Goal: Transaction & Acquisition: Purchase product/service

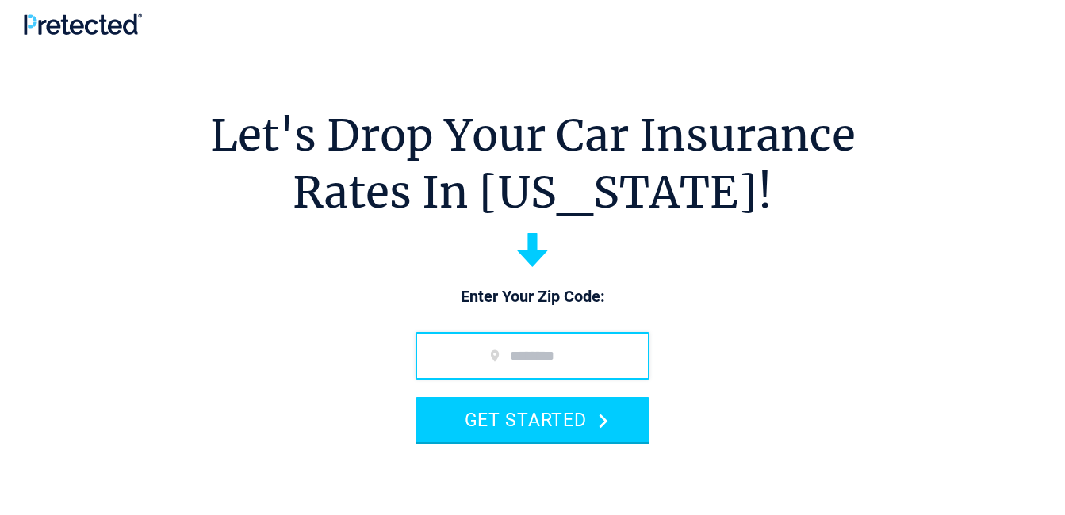
drag, startPoint x: 555, startPoint y: 346, endPoint x: 506, endPoint y: 338, distance: 49.8
click at [555, 346] on input "zip code" at bounding box center [532, 356] width 234 height 48
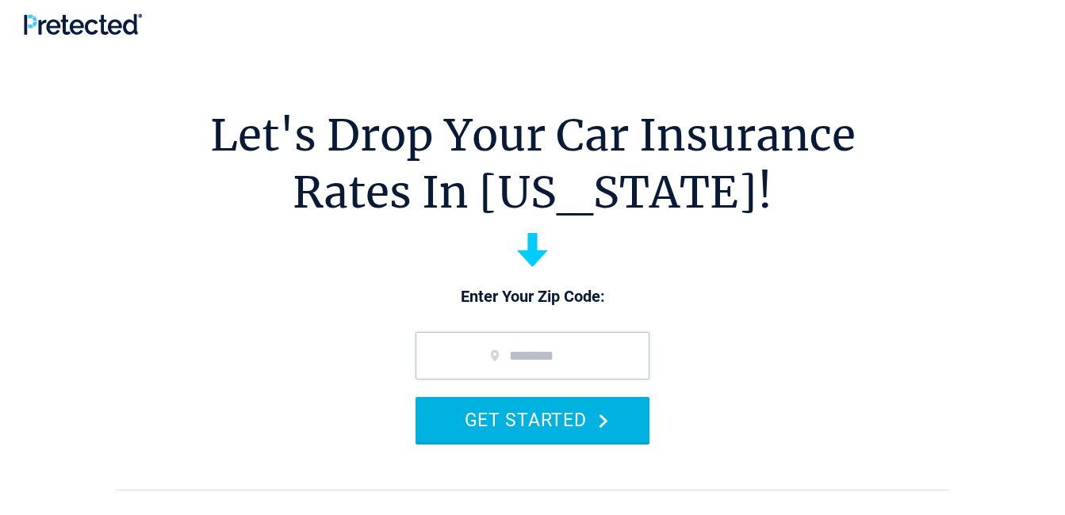
type input "*****"
click at [462, 423] on button "GET STARTED" at bounding box center [532, 419] width 234 height 45
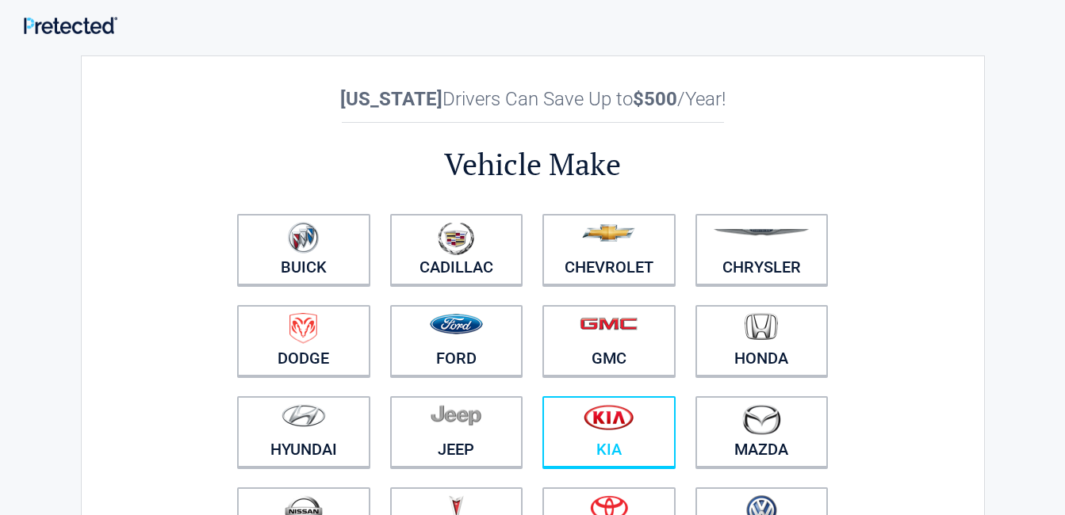
click at [594, 445] on link "Kia" at bounding box center [608, 431] width 133 height 71
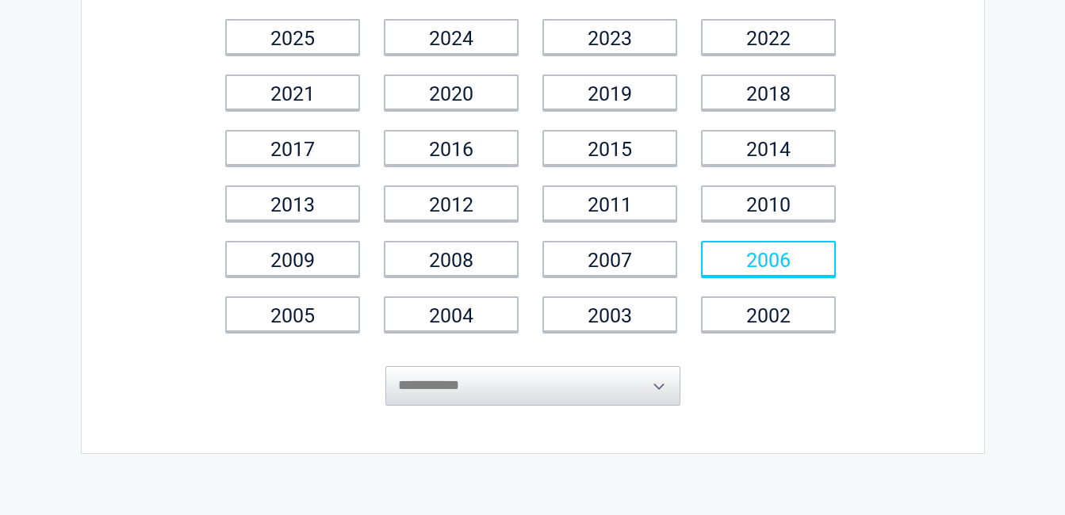
scroll to position [79, 0]
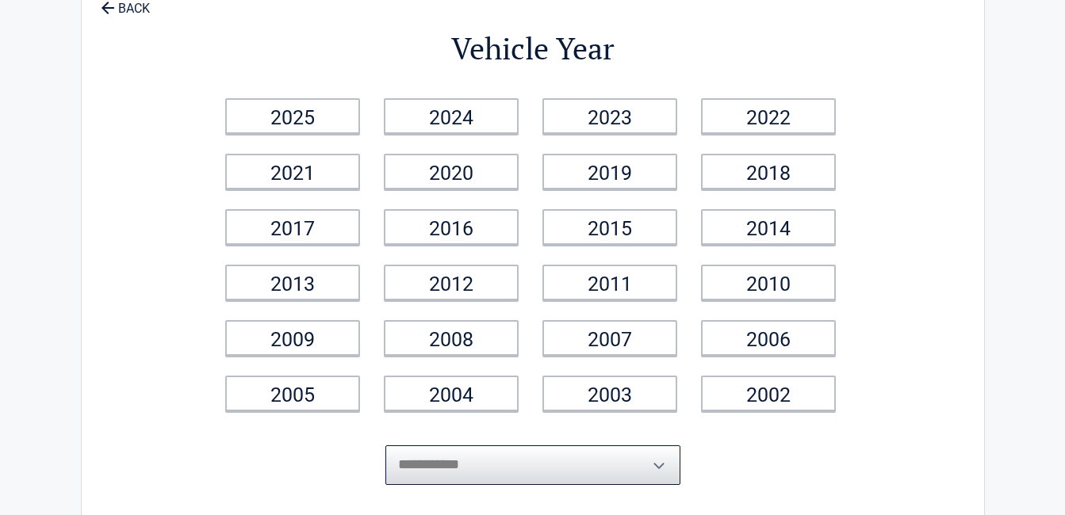
click at [632, 456] on select "**********" at bounding box center [532, 466] width 295 height 40
select select "****"
click at [86, 119] on div "**********" at bounding box center [533, 254] width 904 height 557
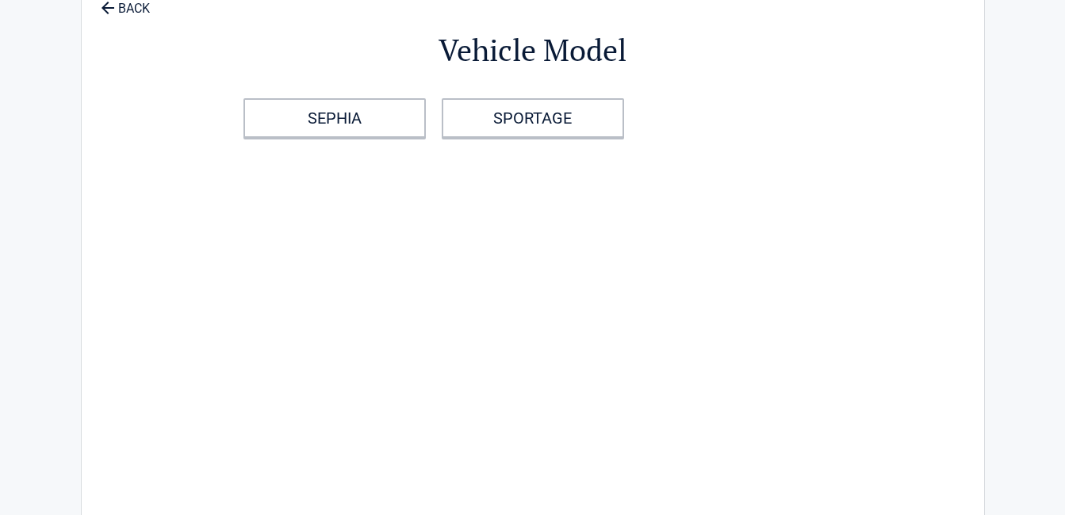
scroll to position [0, 0]
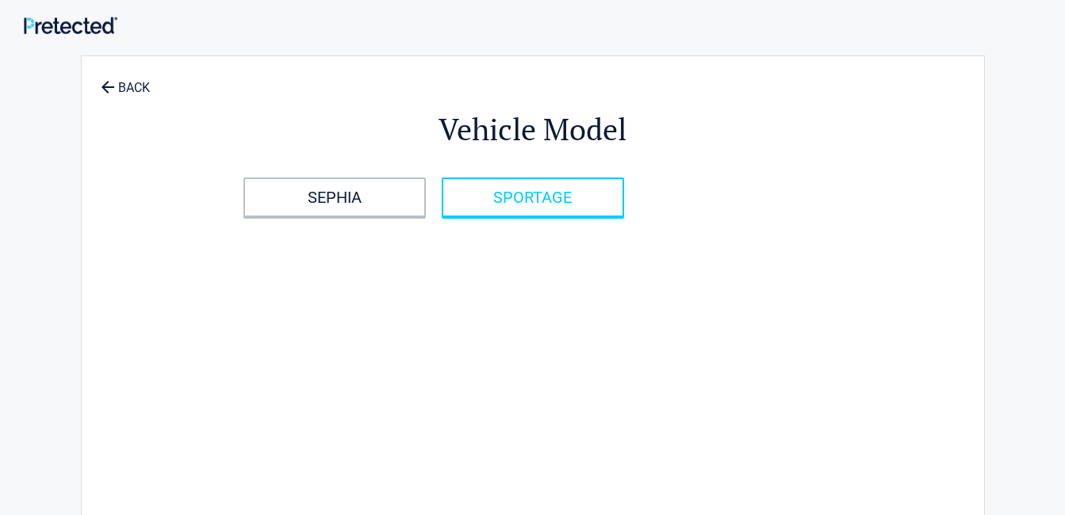
click at [457, 196] on link "SPORTAGE" at bounding box center [533, 198] width 182 height 40
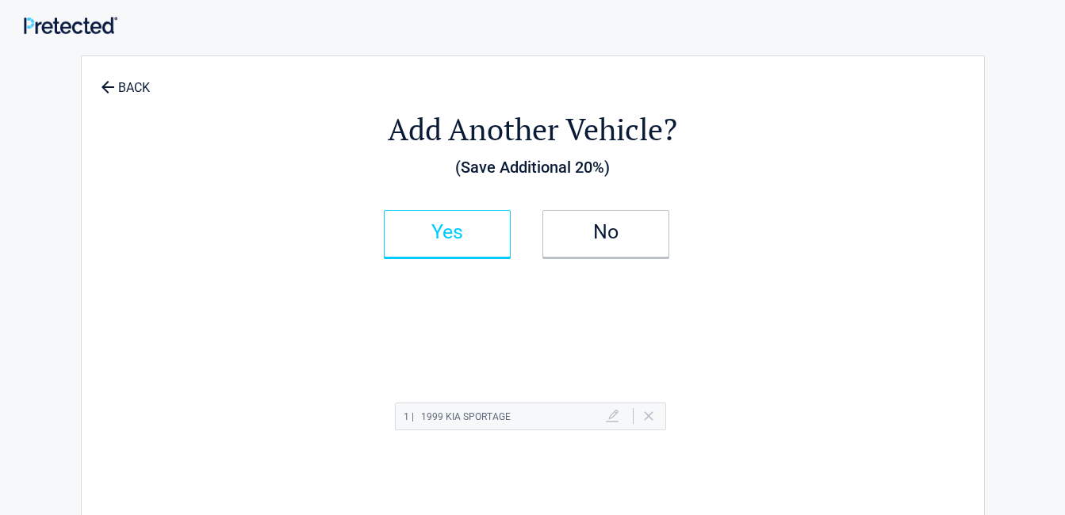
click at [465, 239] on link "Yes" at bounding box center [447, 234] width 127 height 48
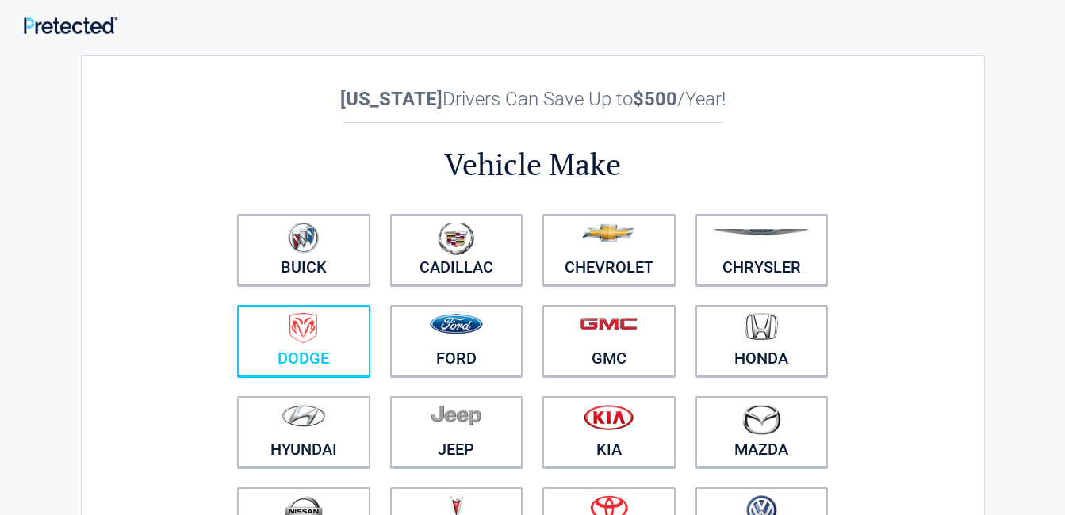
click at [346, 362] on link "Dodge" at bounding box center [303, 340] width 133 height 71
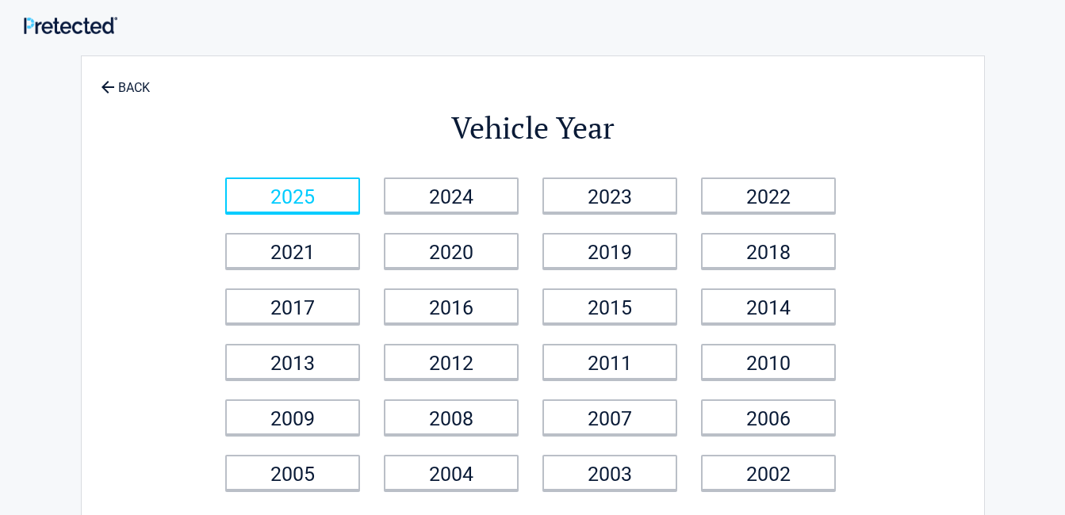
click at [314, 201] on link "2025" at bounding box center [292, 196] width 135 height 36
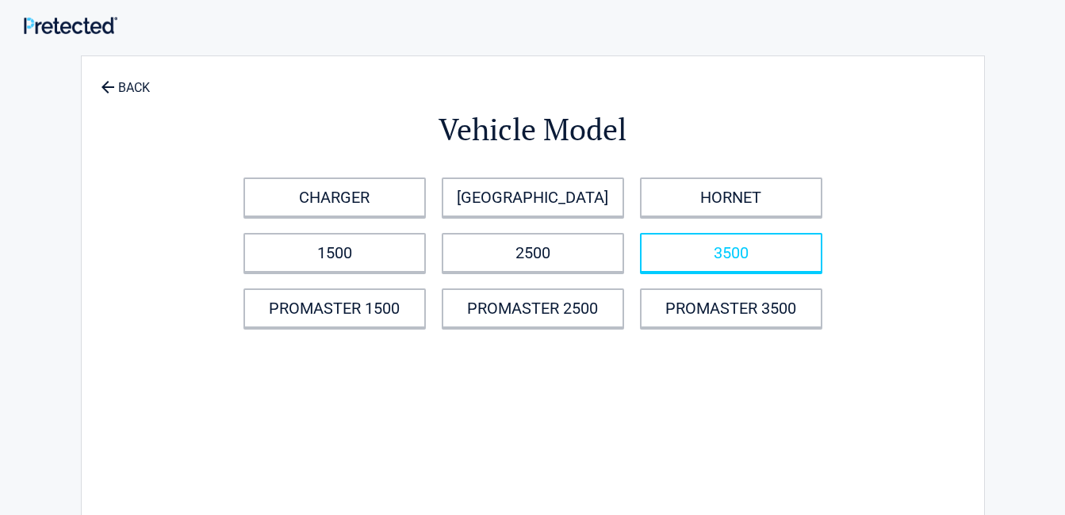
click at [699, 243] on link "3500" at bounding box center [731, 253] width 182 height 40
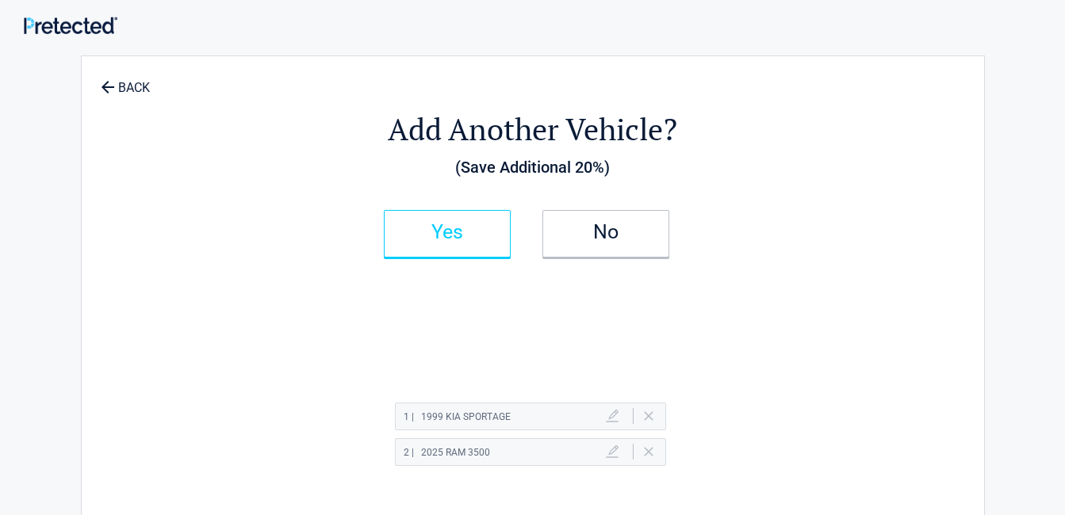
click at [454, 245] on link "Yes" at bounding box center [447, 234] width 127 height 48
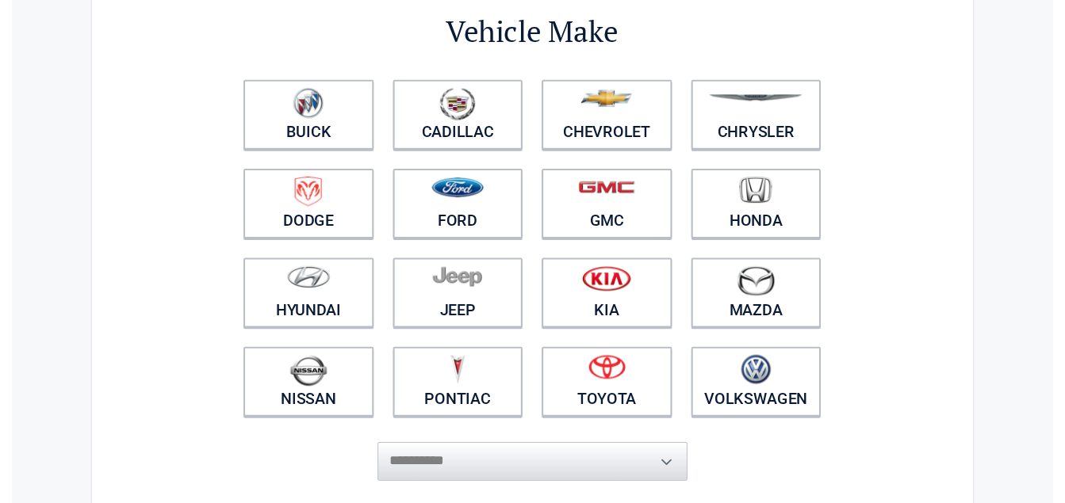
scroll to position [159, 0]
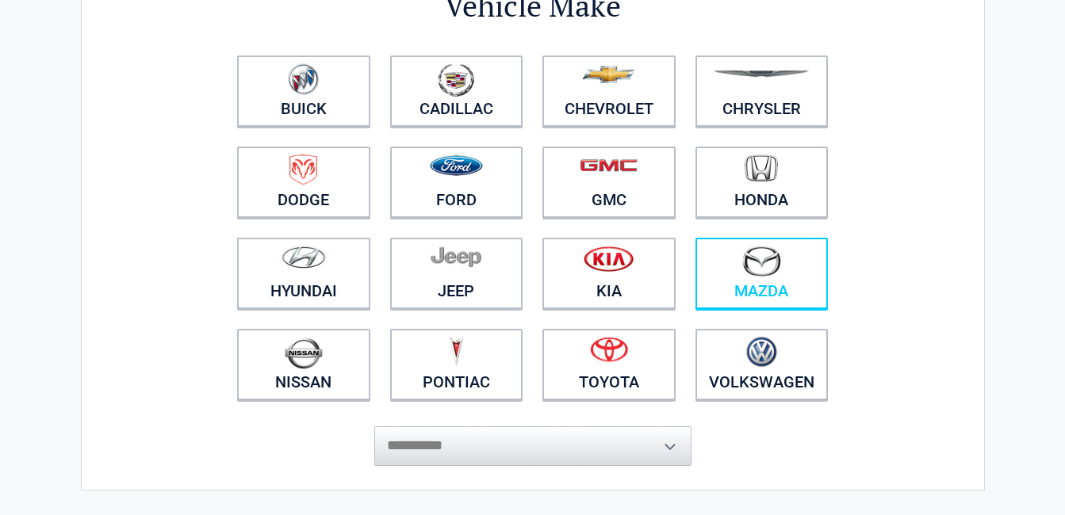
click at [765, 284] on link "Mazda" at bounding box center [761, 273] width 133 height 71
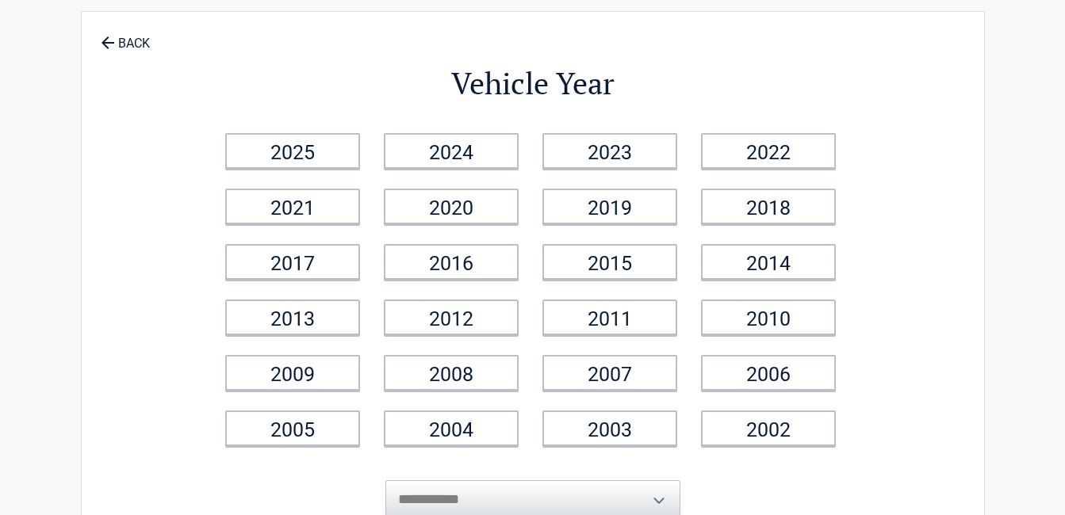
scroll to position [0, 0]
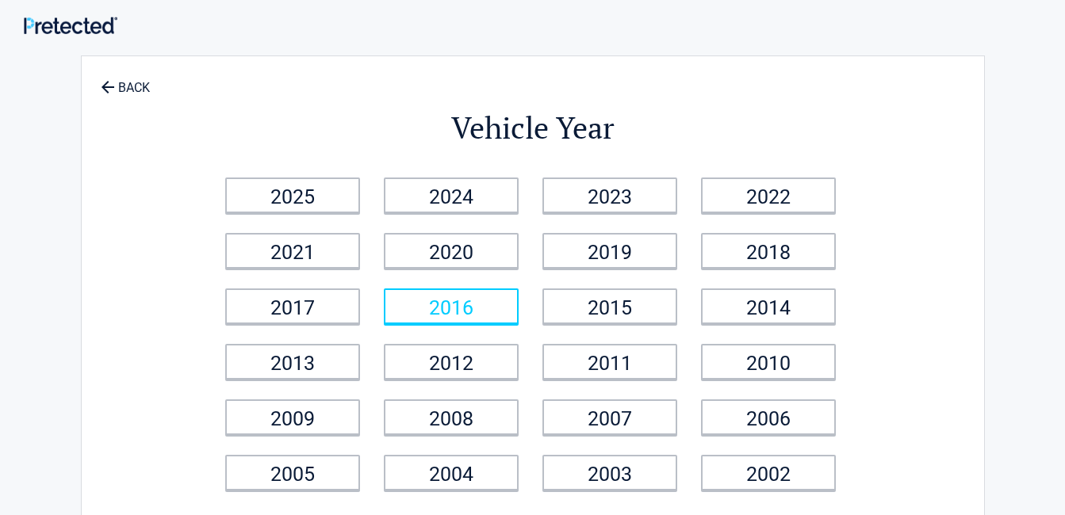
click at [472, 317] on link "2016" at bounding box center [451, 307] width 135 height 36
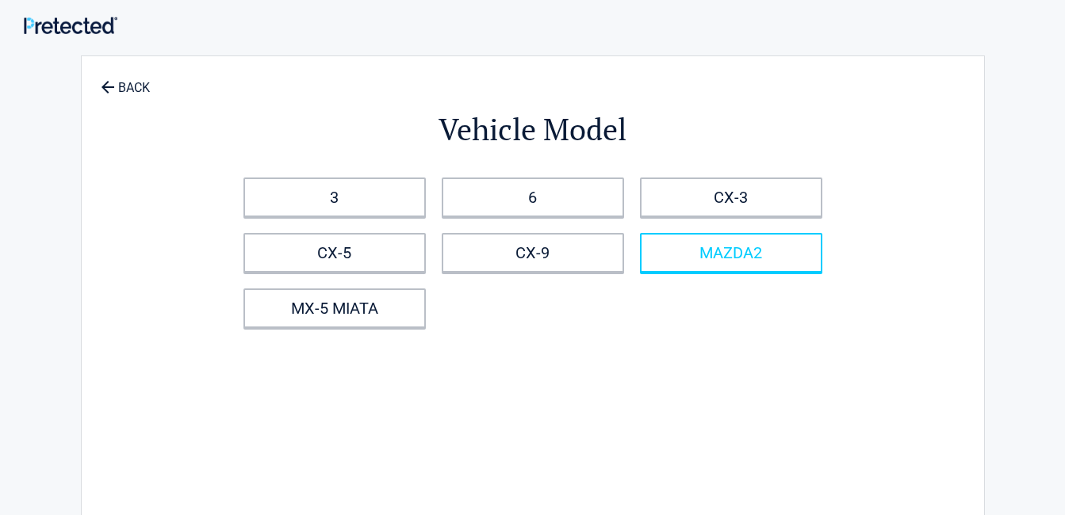
click at [691, 258] on link "MAZDA2" at bounding box center [731, 253] width 182 height 40
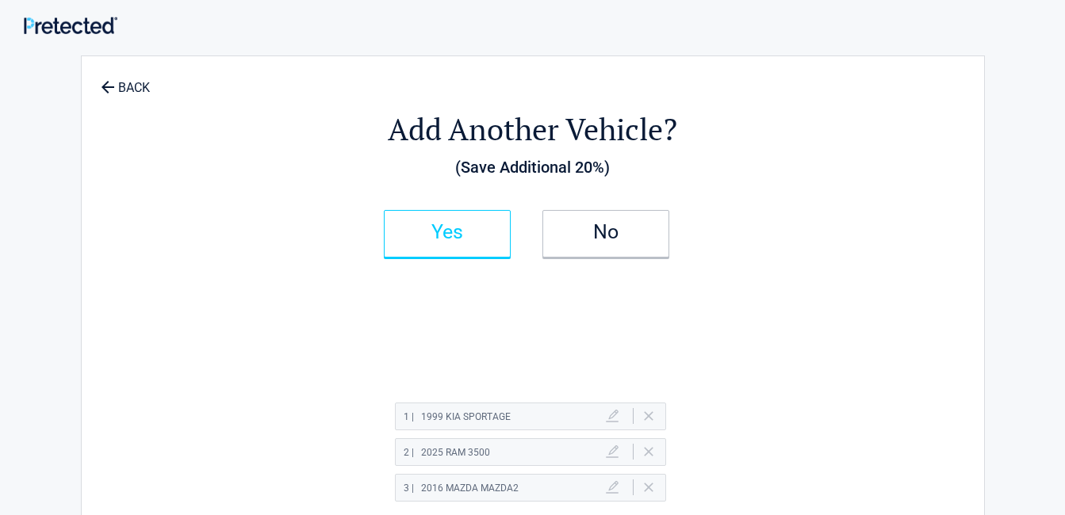
click at [464, 242] on link "Yes" at bounding box center [447, 234] width 127 height 48
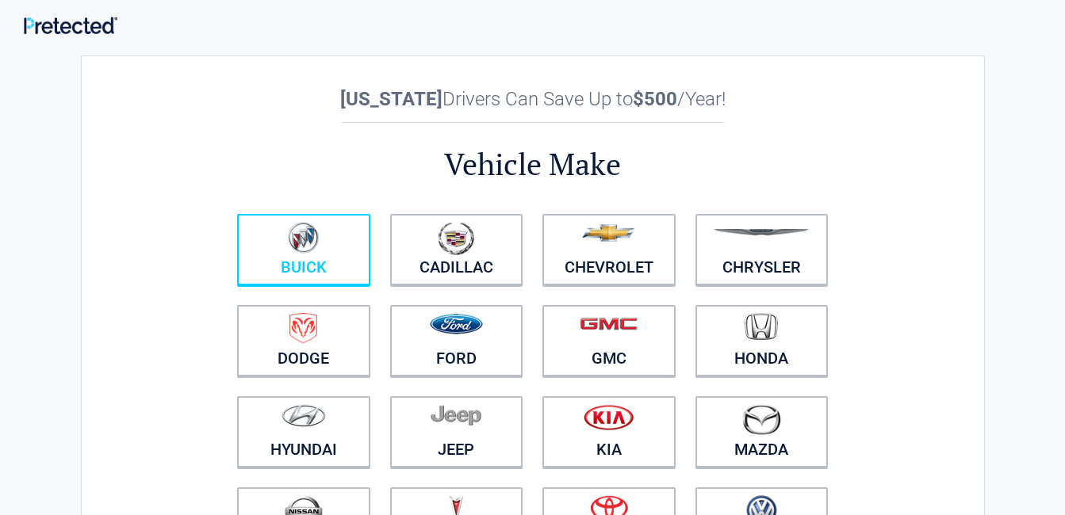
click at [308, 247] on img at bounding box center [303, 238] width 31 height 32
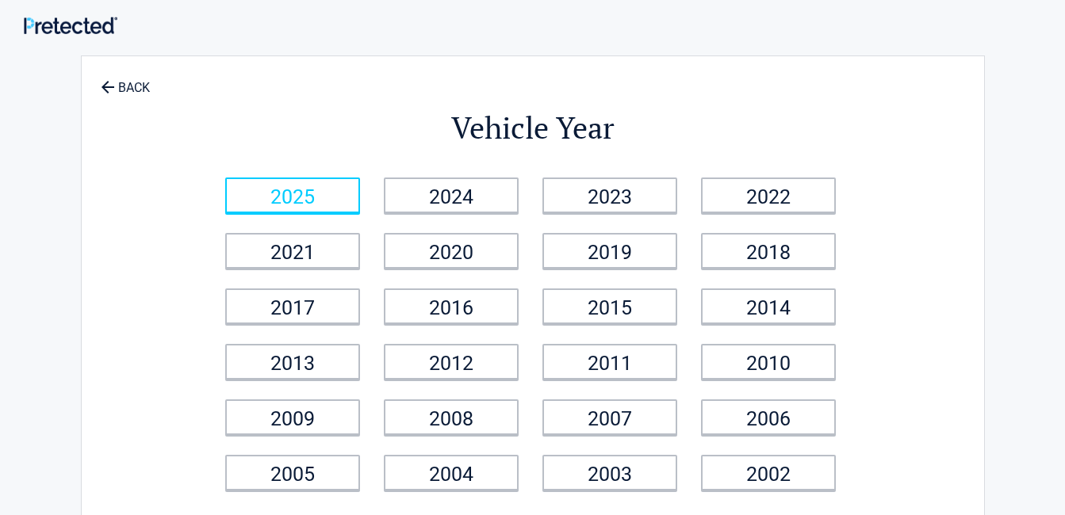
click at [323, 197] on link "2025" at bounding box center [292, 196] width 135 height 36
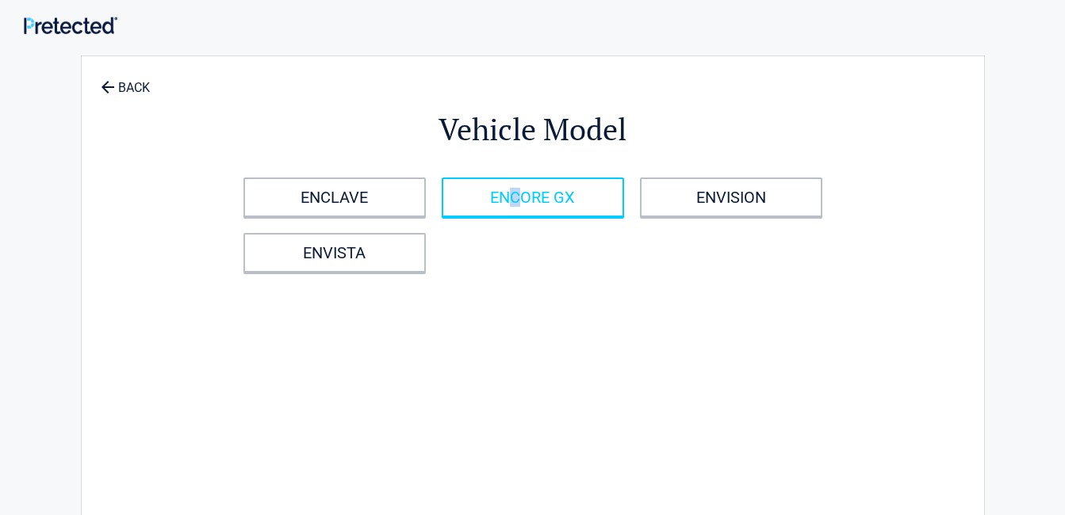
click at [516, 181] on link "ENCORE GX" at bounding box center [533, 198] width 182 height 40
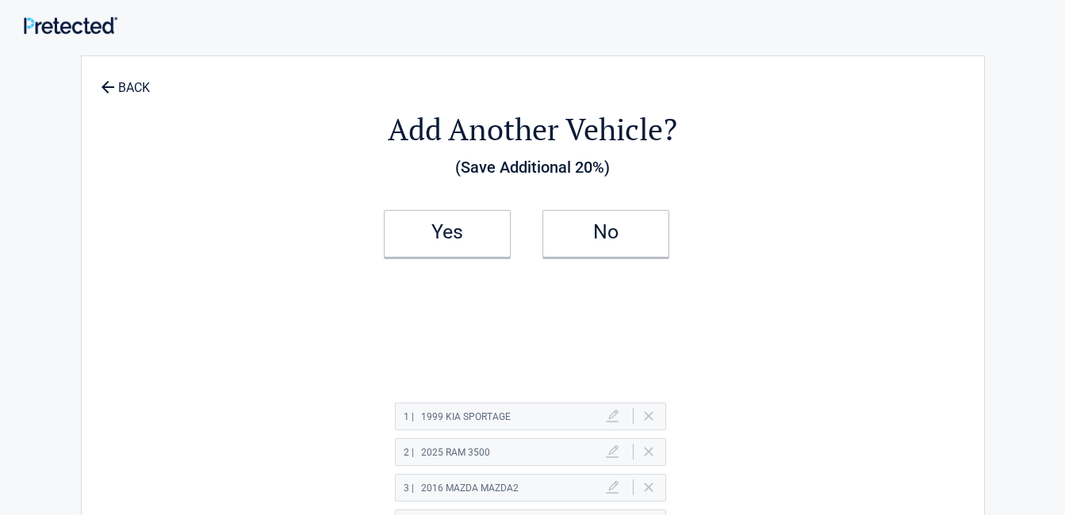
click at [291, 211] on div "Add Another Vehicle? (Save Additional 20%) Yes No 1 | 1999 KIA SPORTAGE Delete …" at bounding box center [533, 332] width 728 height 521
click at [409, 235] on h2 "Yes" at bounding box center [447, 232] width 94 height 11
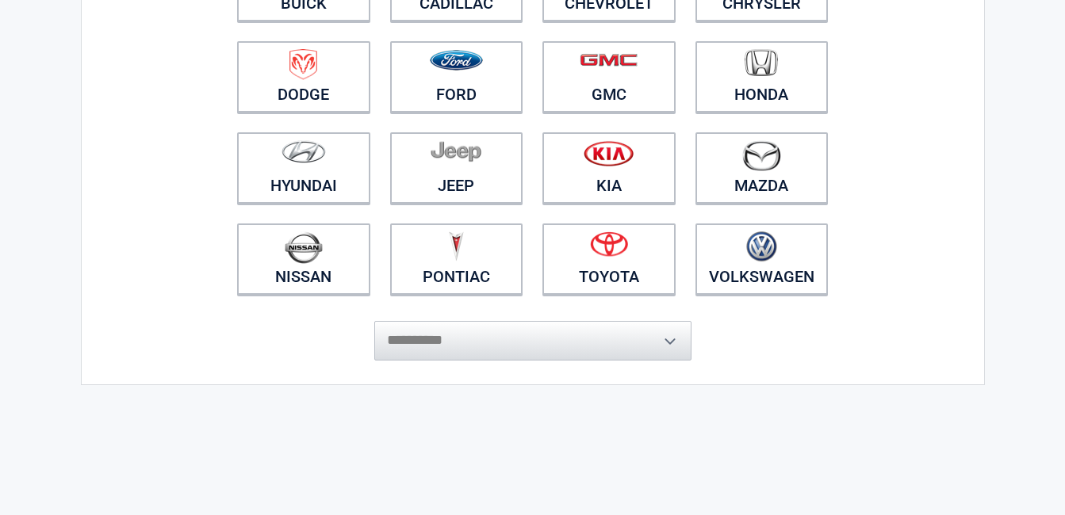
scroll to position [238, 0]
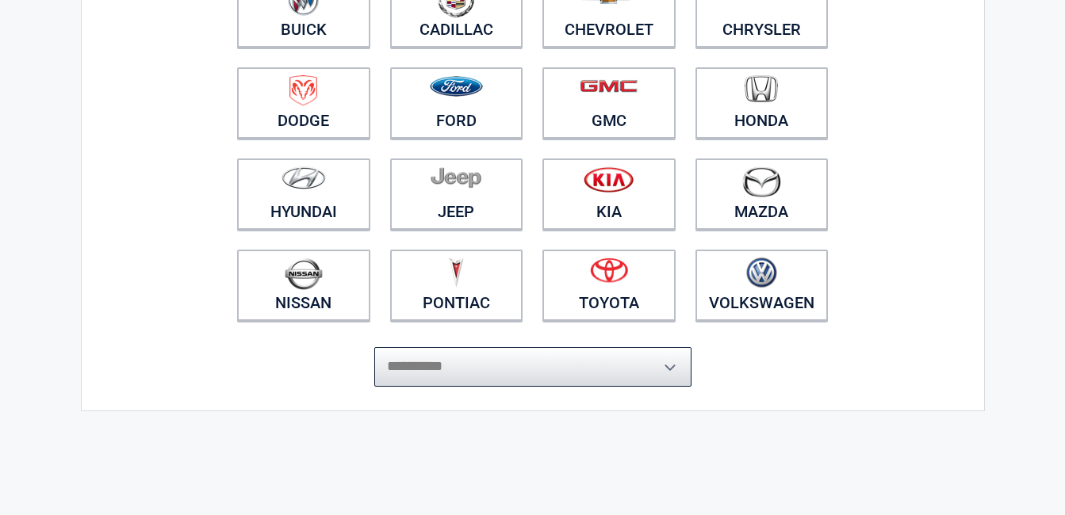
click at [484, 378] on select "**********" at bounding box center [532, 367] width 317 height 40
select select "***"
click at [374, 363] on select "**********" at bounding box center [532, 367] width 317 height 40
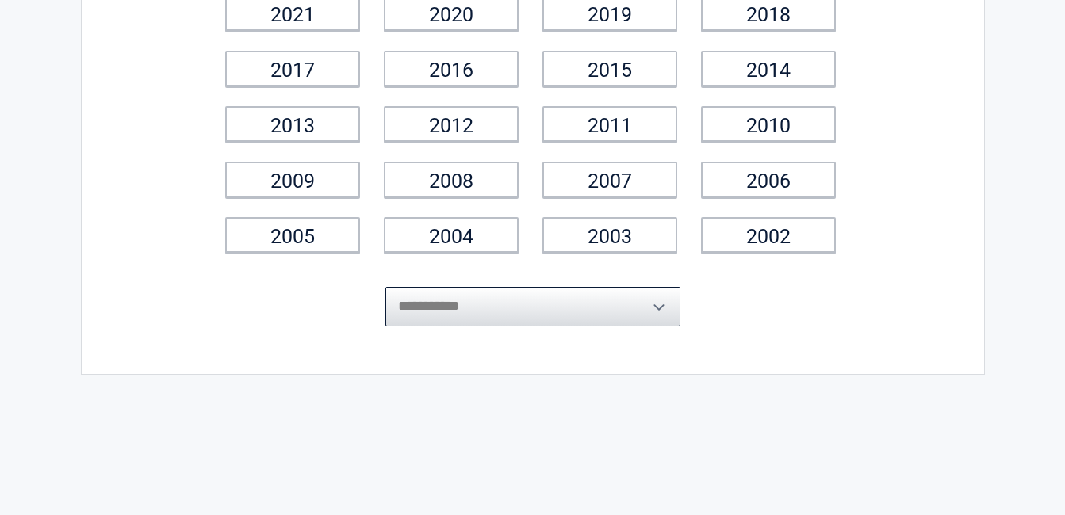
click at [595, 307] on select "**********" at bounding box center [532, 307] width 295 height 40
click at [768, 385] on div "**********" at bounding box center [533, 197] width 928 height 806
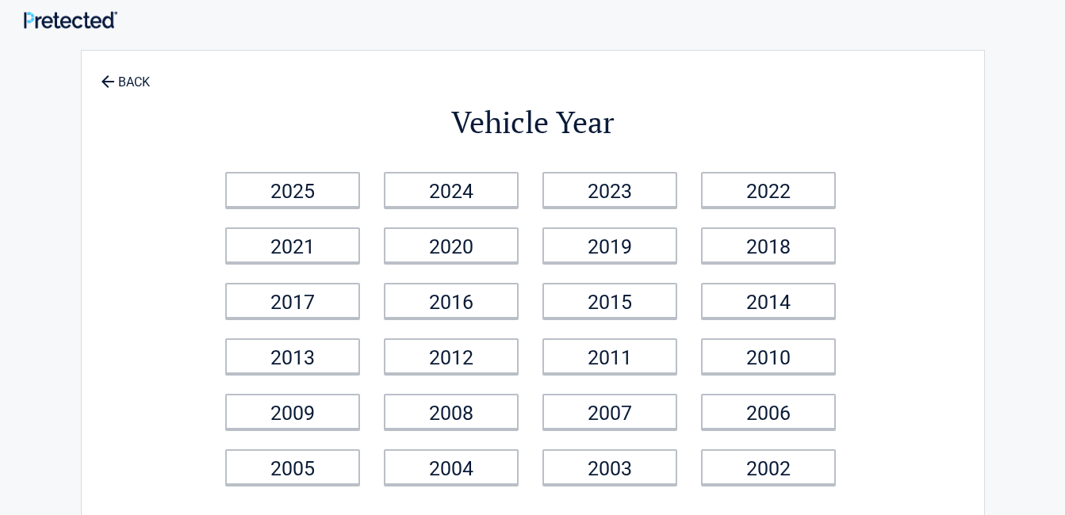
scroll to position [0, 0]
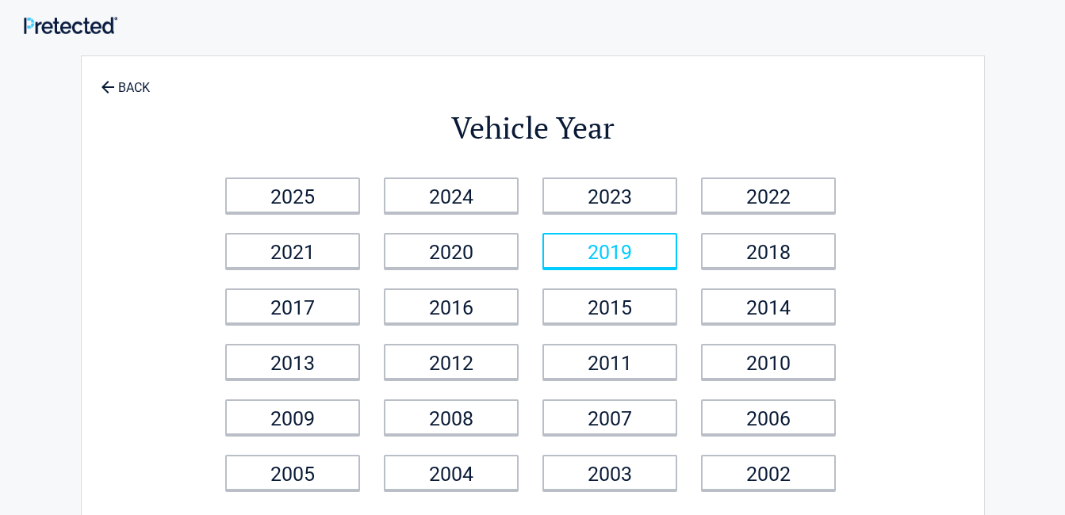
click at [597, 249] on link "2019" at bounding box center [609, 251] width 135 height 36
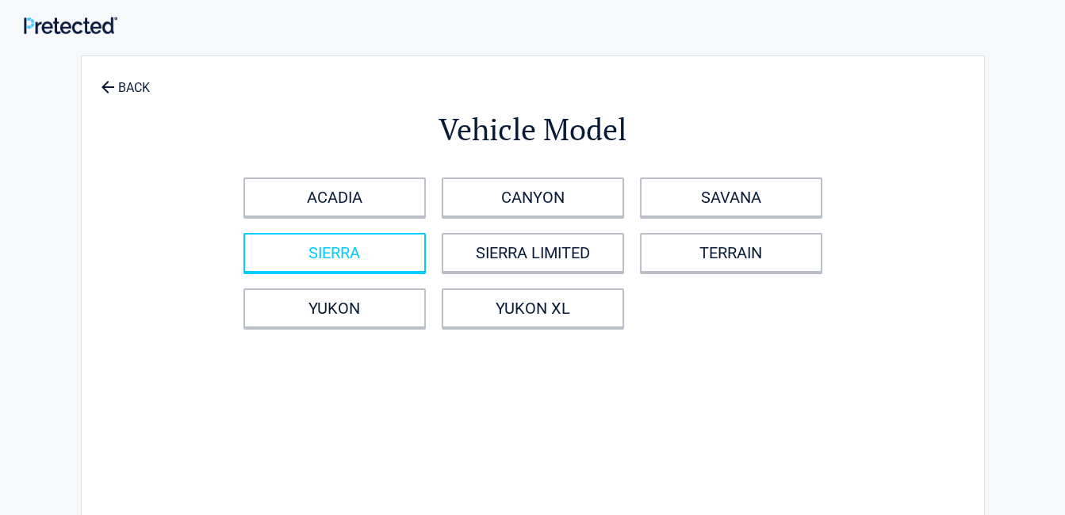
click at [339, 243] on link "SIERRA" at bounding box center [334, 253] width 182 height 40
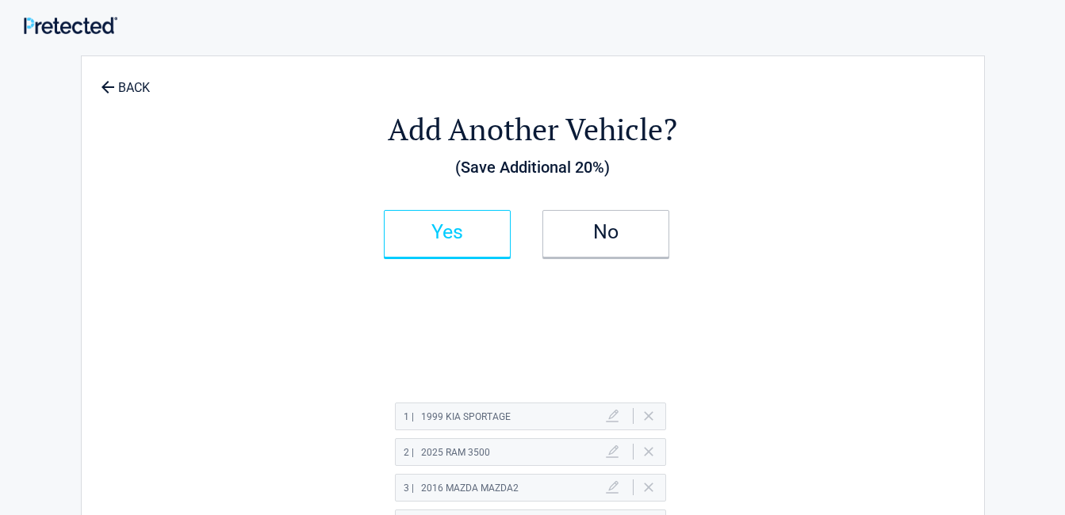
click at [441, 246] on link "Yes" at bounding box center [447, 234] width 127 height 48
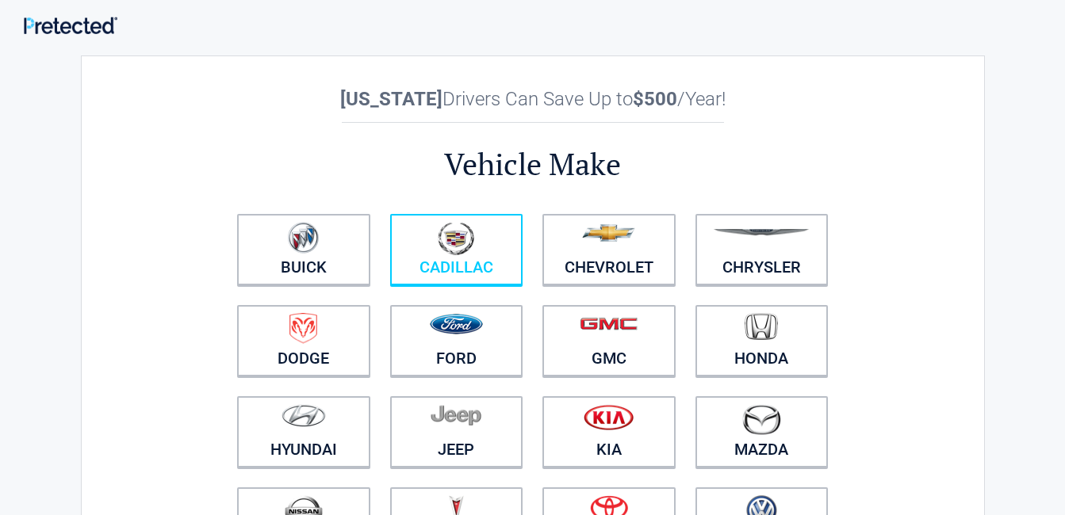
click at [431, 246] on figure at bounding box center [457, 240] width 114 height 36
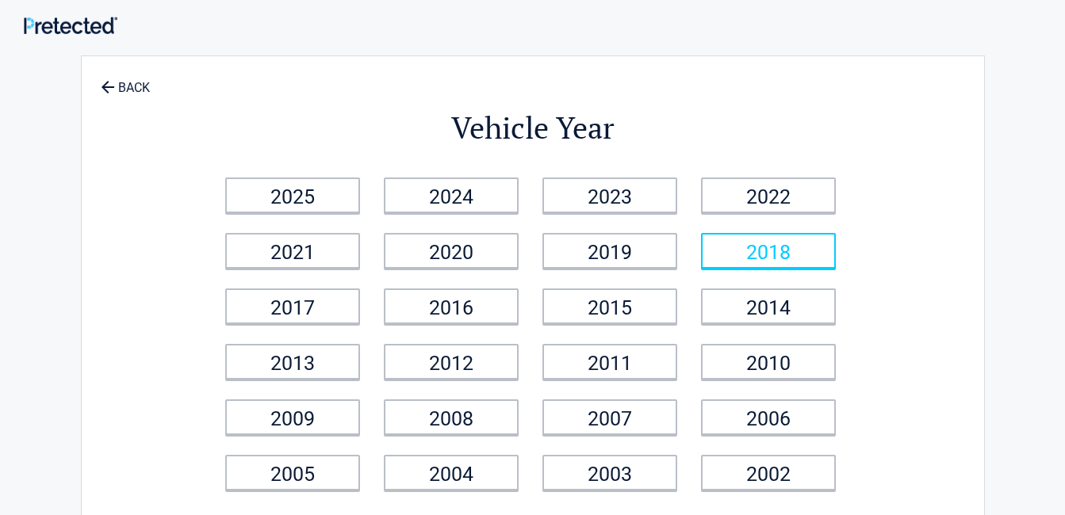
click at [771, 258] on link "2018" at bounding box center [768, 251] width 135 height 36
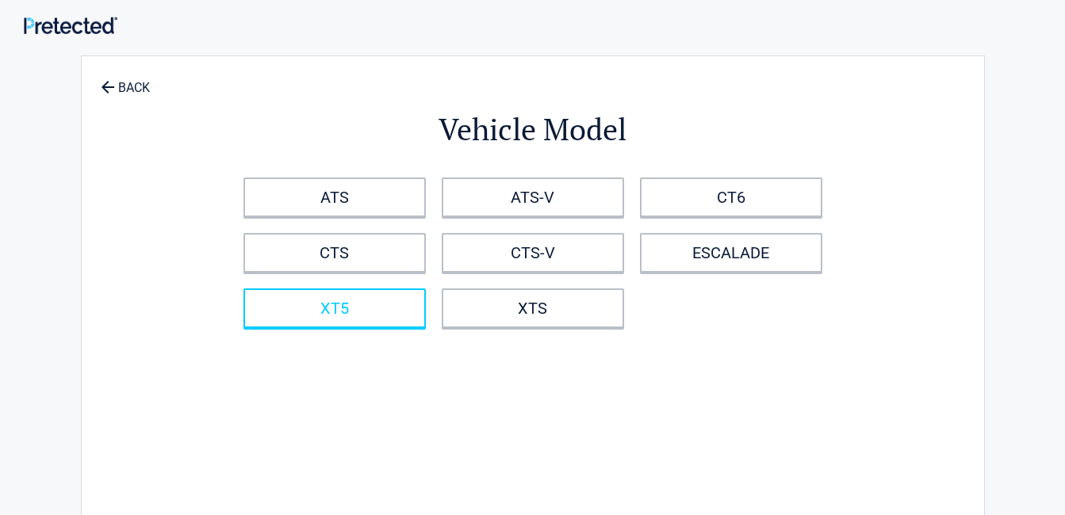
click at [378, 315] on link "XT5" at bounding box center [334, 309] width 182 height 40
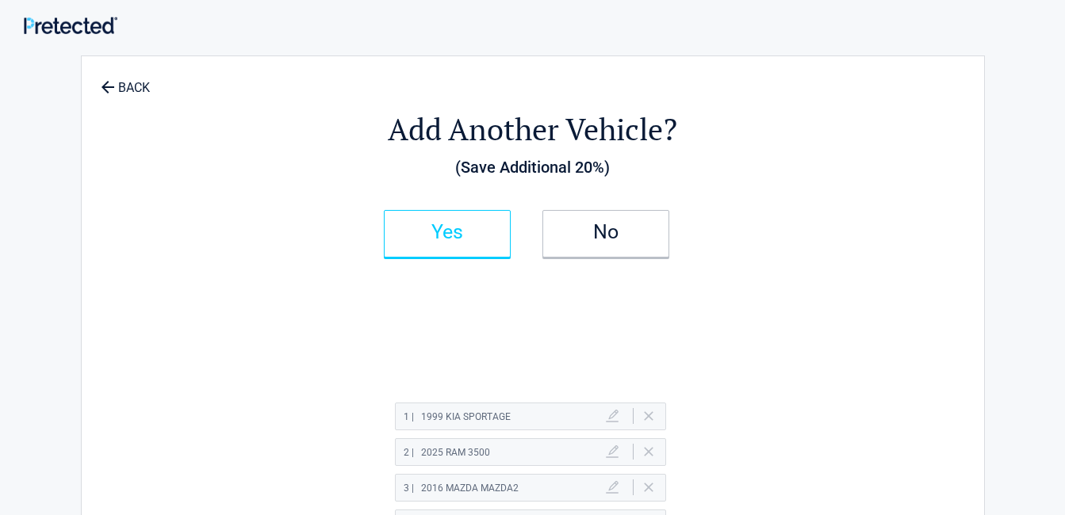
click at [454, 232] on h2 "Yes" at bounding box center [447, 232] width 94 height 11
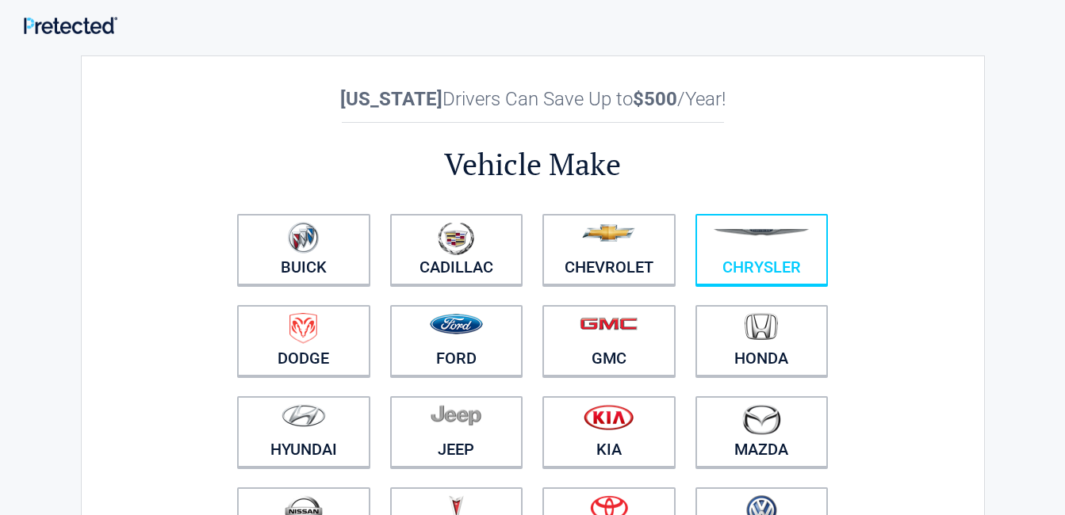
click at [724, 266] on link "Chrysler" at bounding box center [761, 249] width 133 height 71
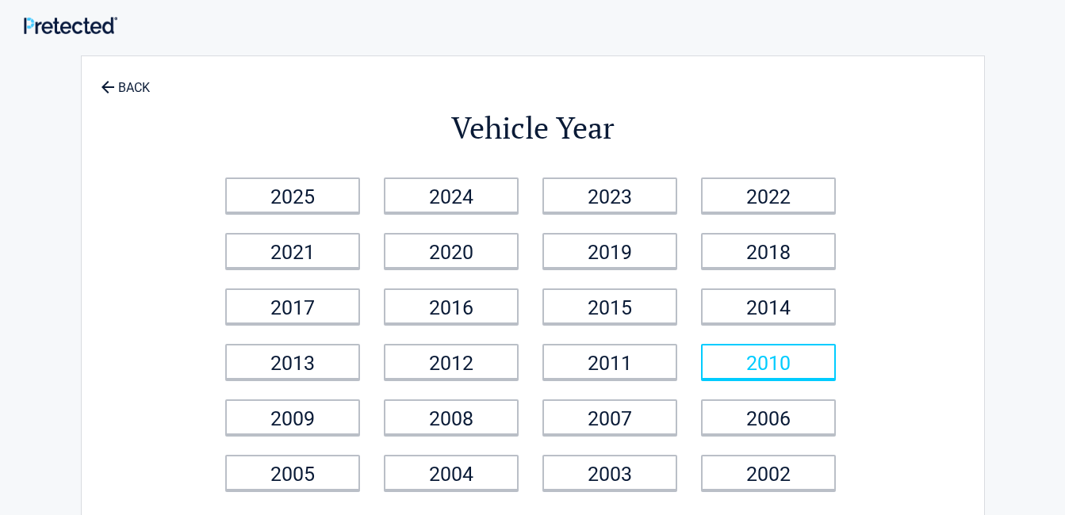
click at [802, 350] on link "2010" at bounding box center [768, 362] width 135 height 36
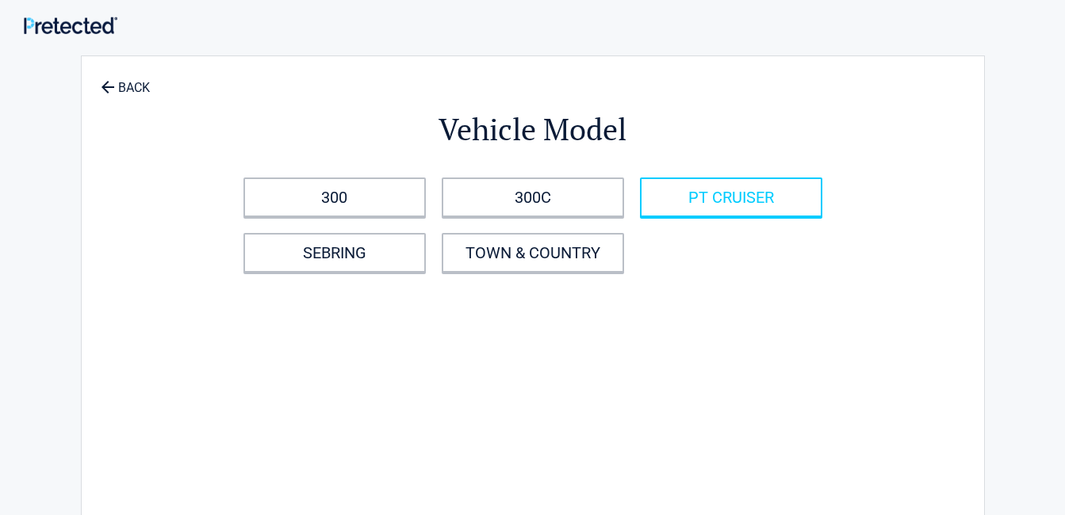
click at [735, 202] on link "PT CRUISER" at bounding box center [731, 198] width 182 height 40
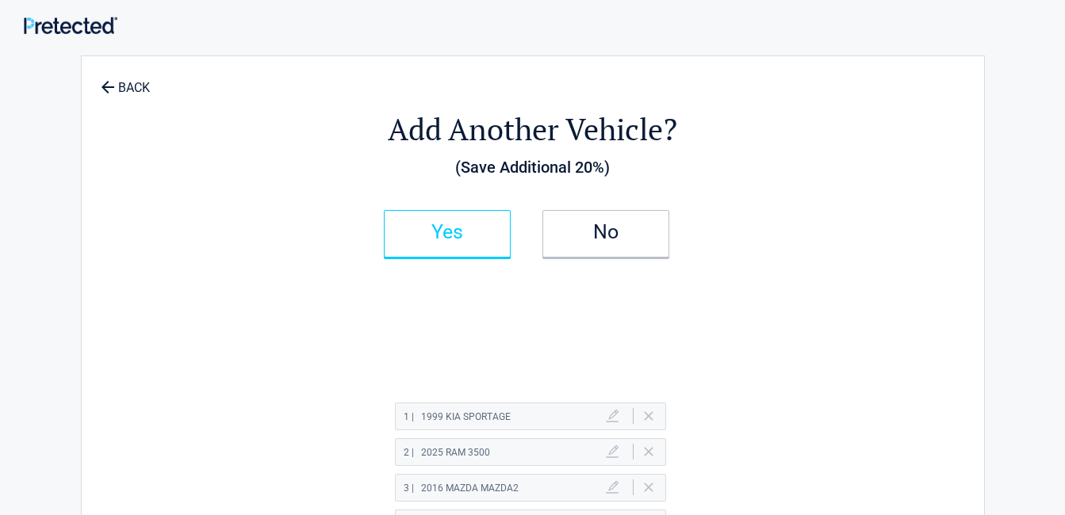
click at [461, 244] on link "Yes" at bounding box center [447, 234] width 127 height 48
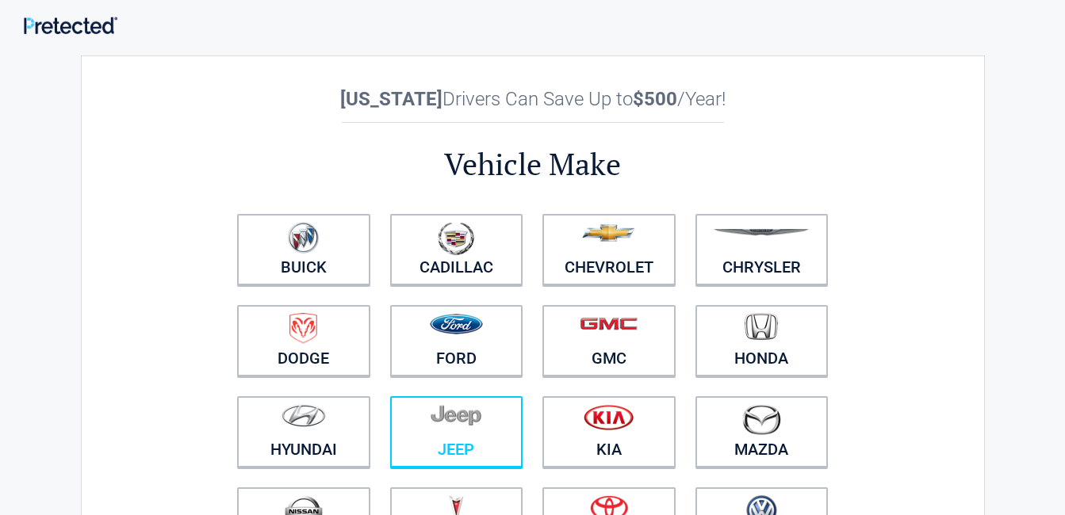
click at [457, 437] on figure at bounding box center [457, 422] width 114 height 36
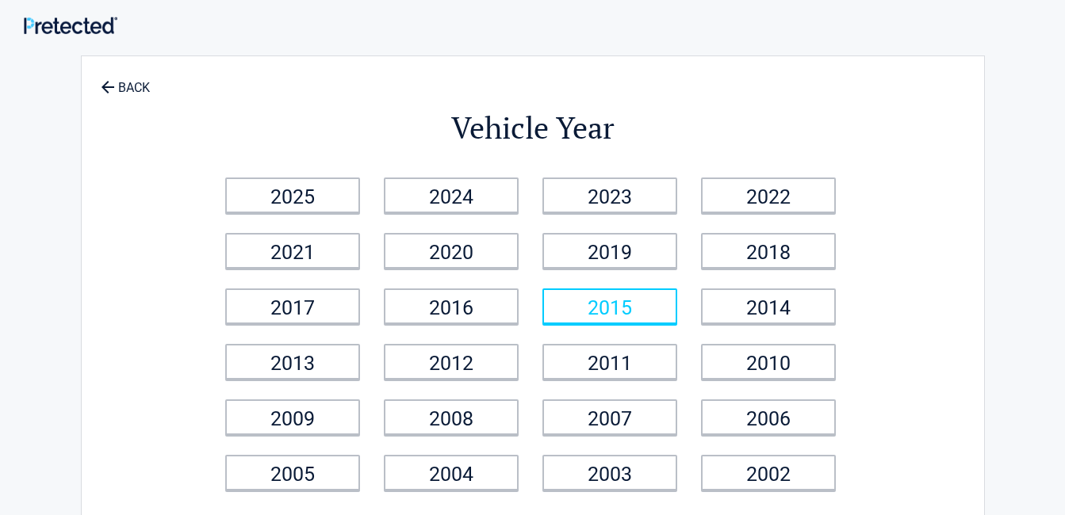
click at [608, 316] on link "2015" at bounding box center [609, 307] width 135 height 36
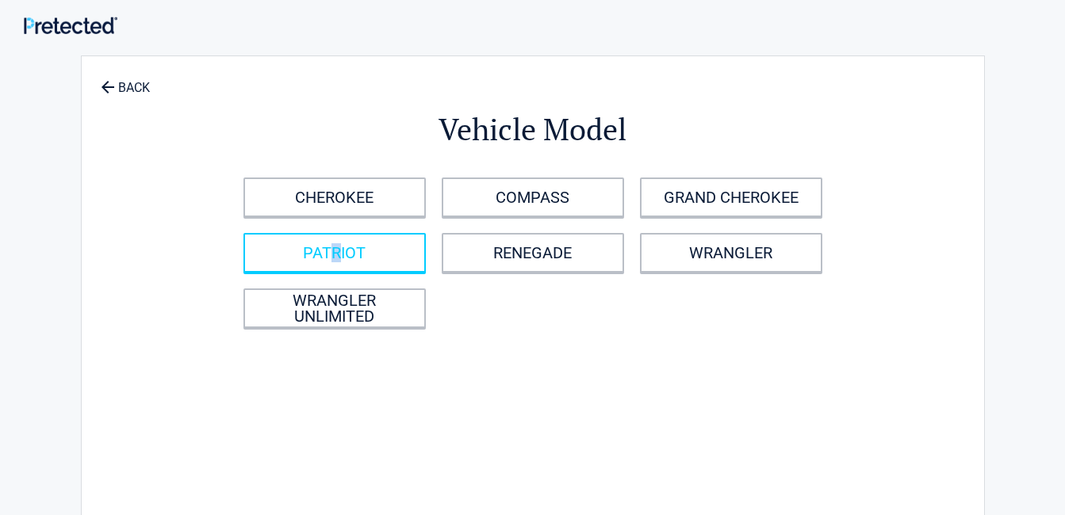
click at [336, 258] on link "PATRIOT" at bounding box center [334, 253] width 182 height 40
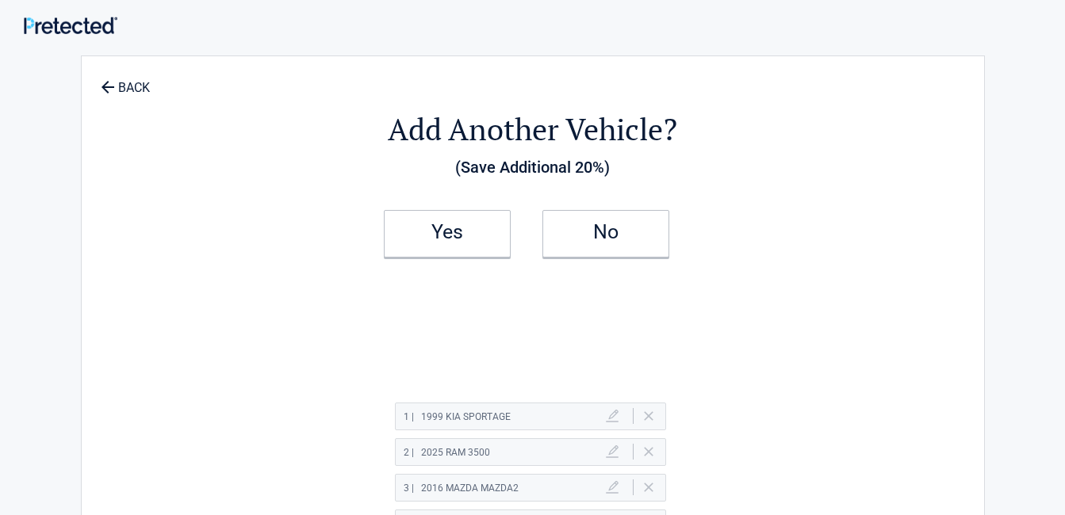
drag, startPoint x: 337, startPoint y: 258, endPoint x: 314, endPoint y: 291, distance: 39.8
click at [314, 291] on div "Add Another Vehicle? (Save Additional 20%) Yes No 1 | 1999 KIA SPORTAGE Delete …" at bounding box center [533, 404] width 728 height 664
click at [437, 228] on h2 "Yes" at bounding box center [447, 232] width 94 height 11
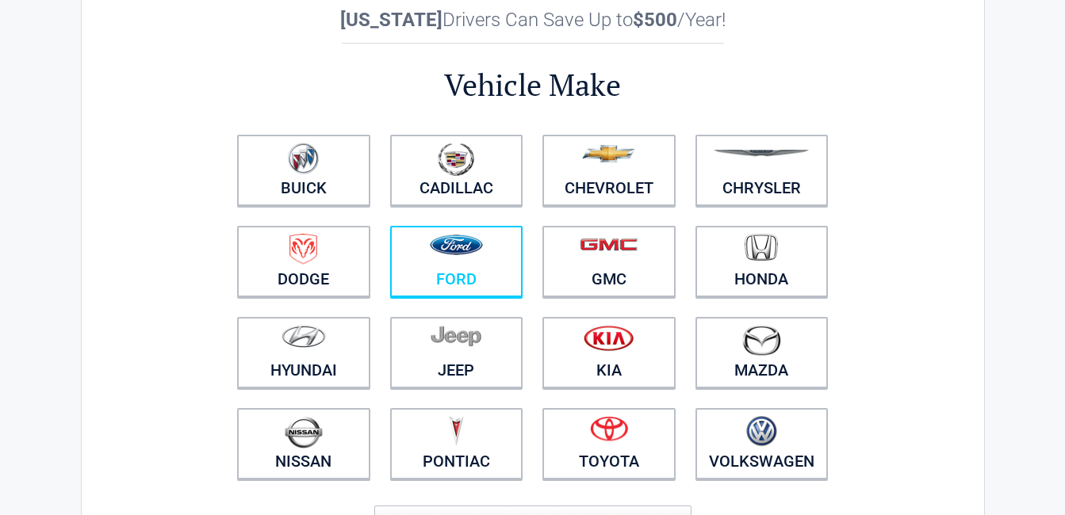
click at [446, 250] on img at bounding box center [456, 245] width 53 height 21
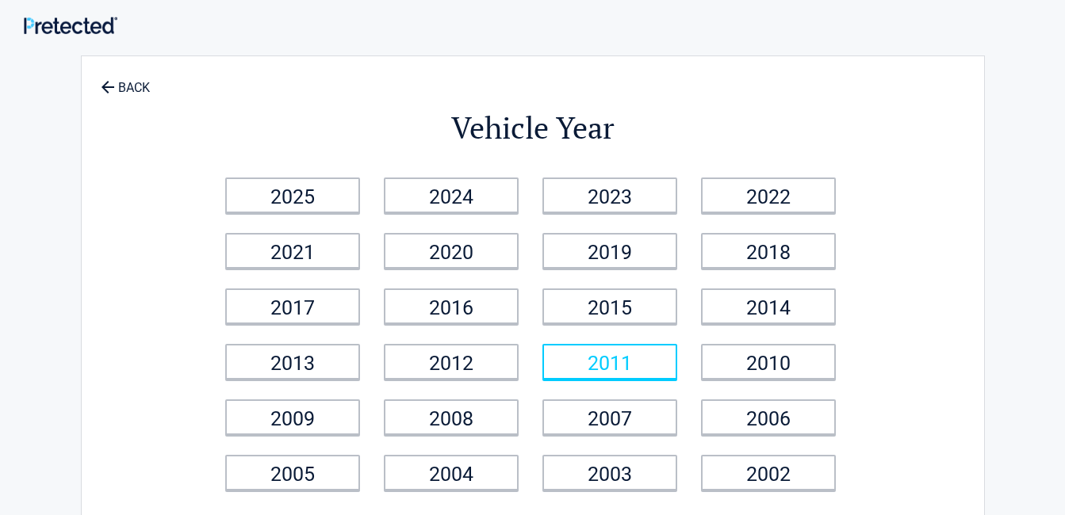
click at [634, 366] on link "2011" at bounding box center [609, 362] width 135 height 36
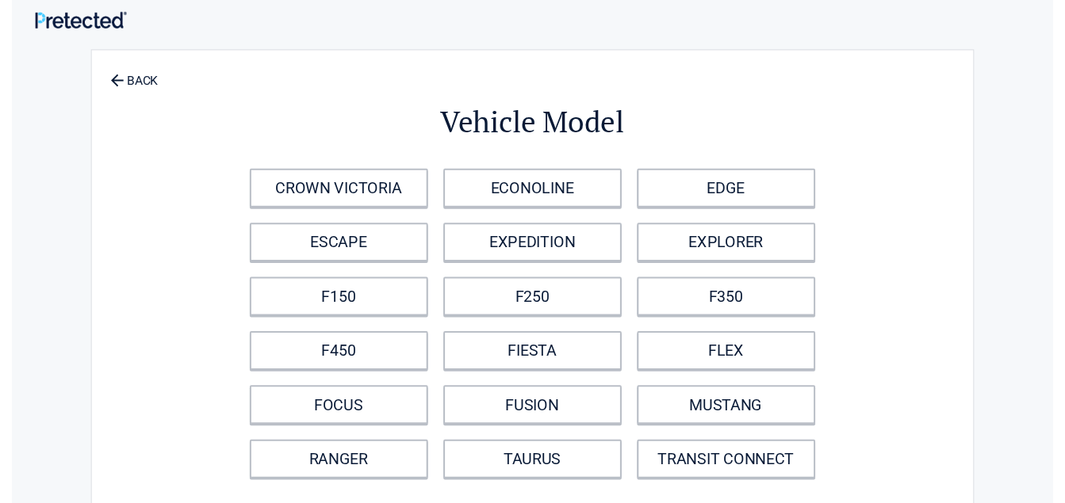
scroll to position [159, 0]
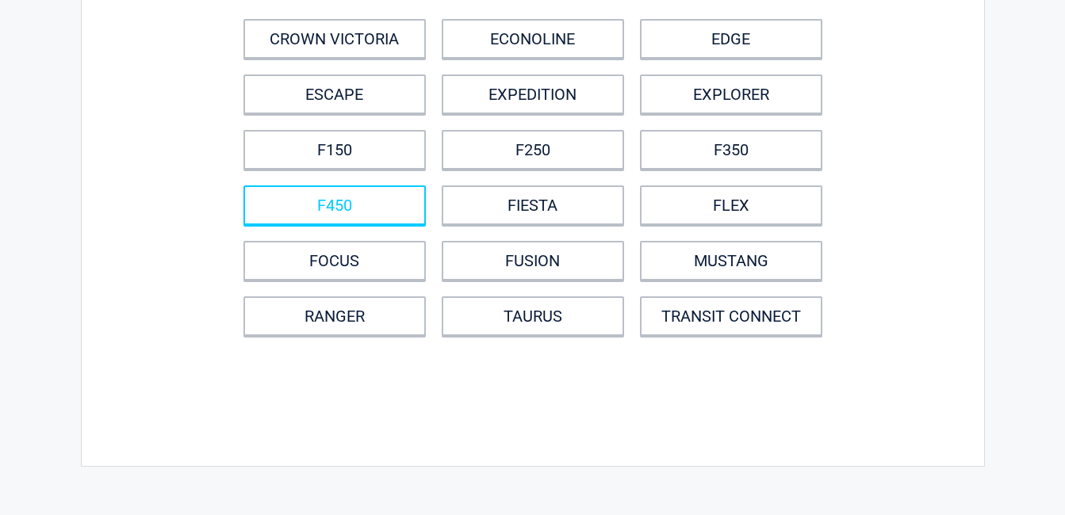
click at [338, 201] on link "F450" at bounding box center [334, 206] width 182 height 40
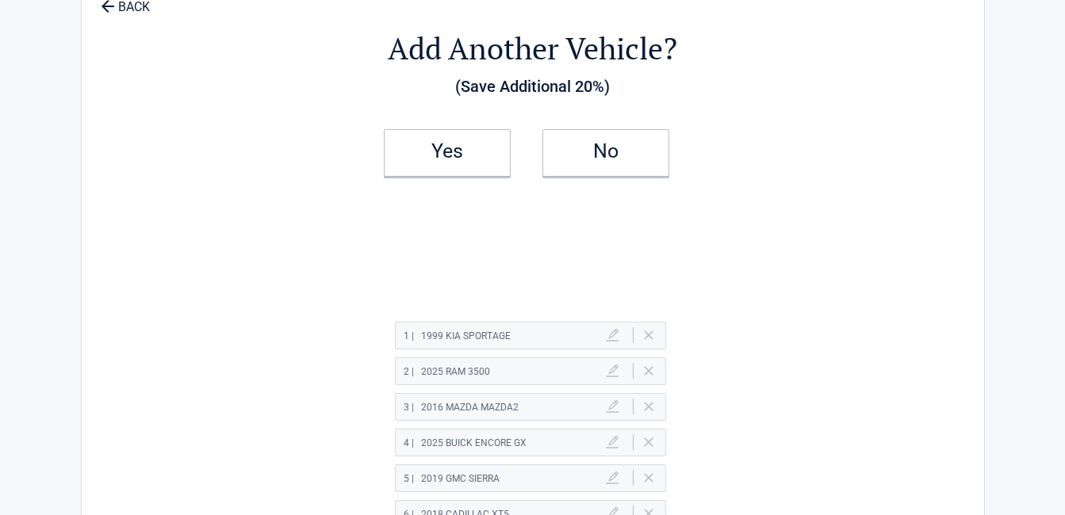
scroll to position [0, 0]
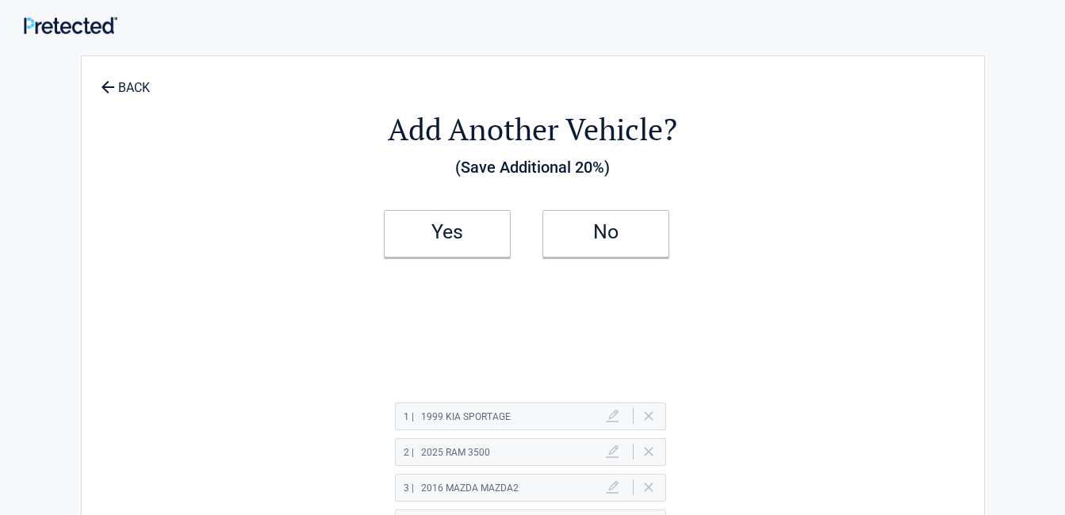
drag, startPoint x: 447, startPoint y: 256, endPoint x: 460, endPoint y: 291, distance: 37.1
click at [446, 255] on link "Yes" at bounding box center [447, 234] width 127 height 48
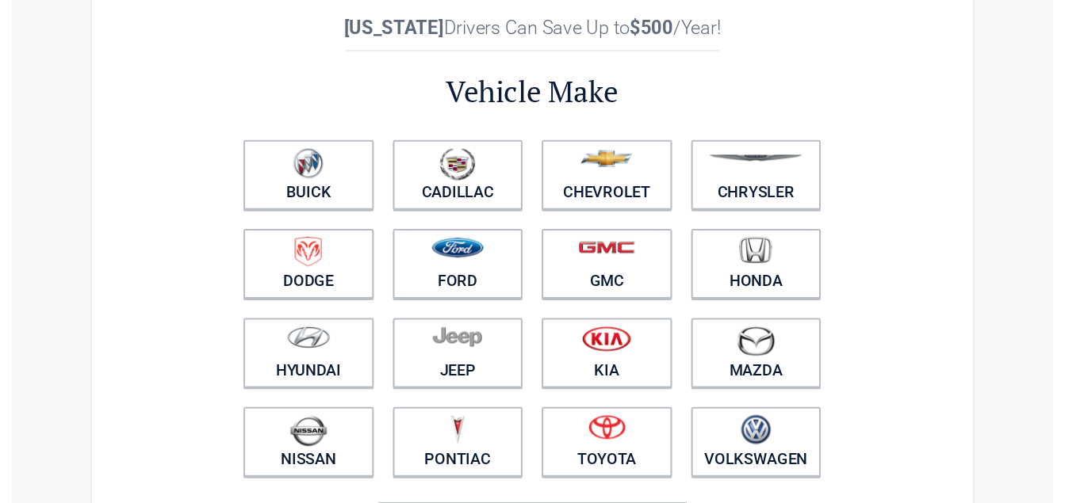
scroll to position [159, 0]
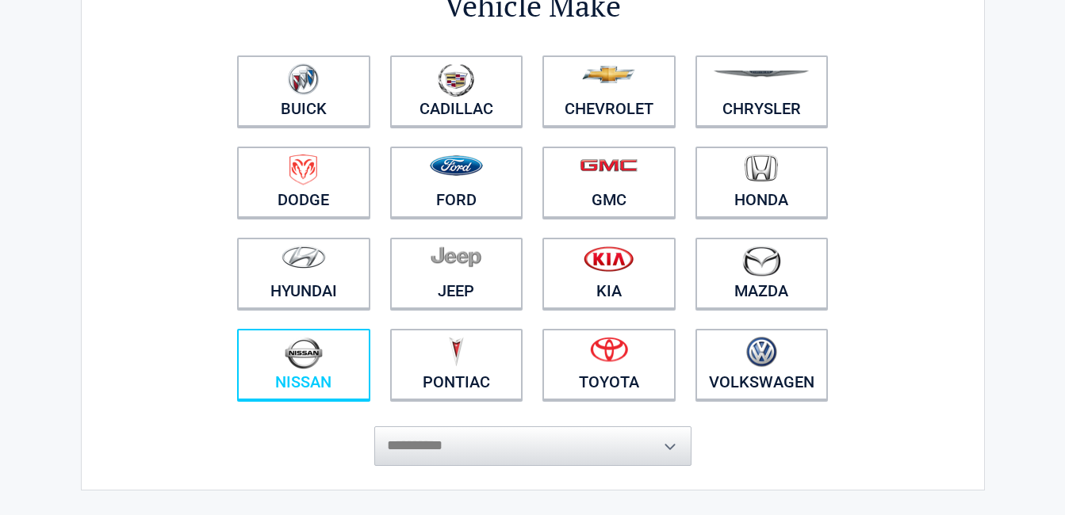
click at [321, 377] on link "Nissan" at bounding box center [303, 364] width 133 height 71
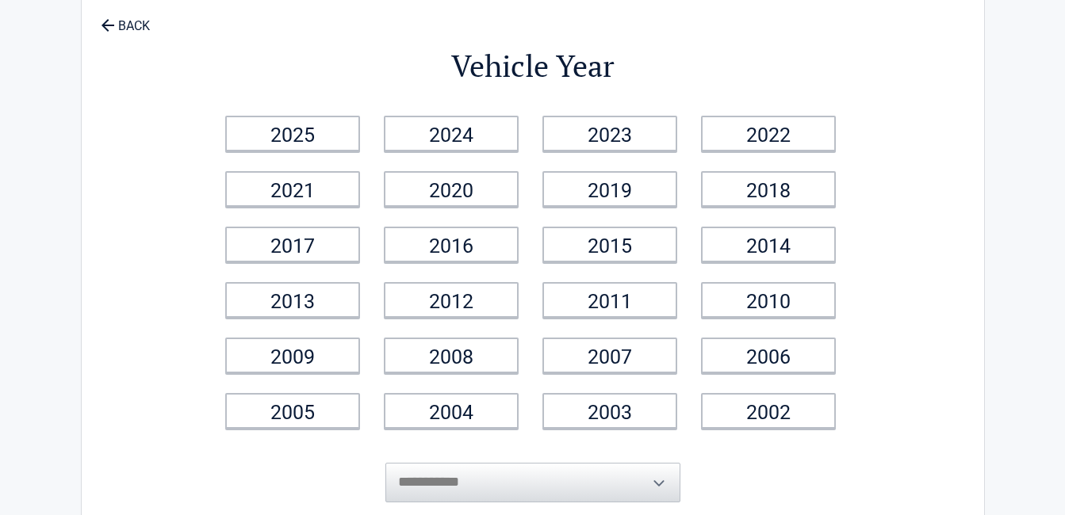
scroll to position [0, 0]
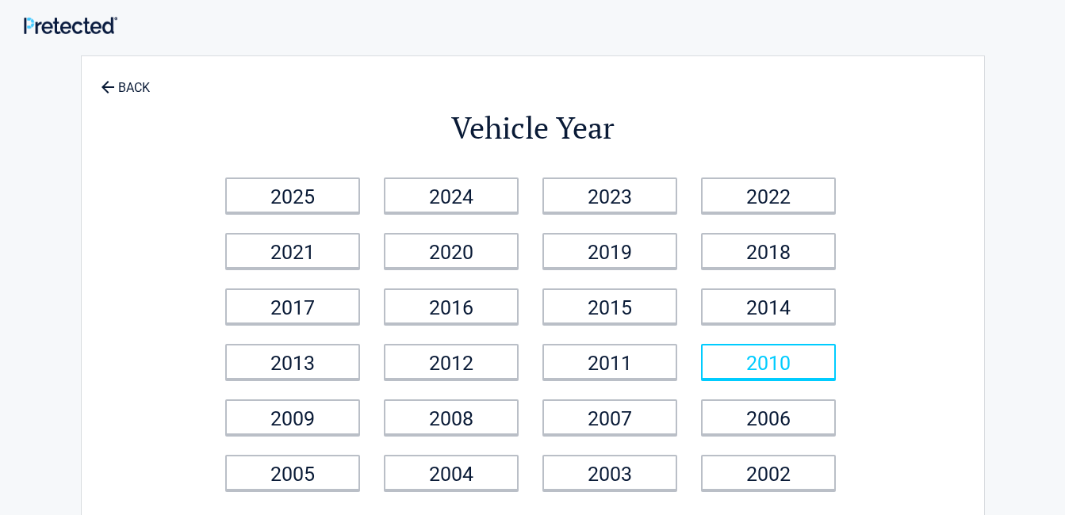
click at [752, 373] on link "2010" at bounding box center [768, 362] width 135 height 36
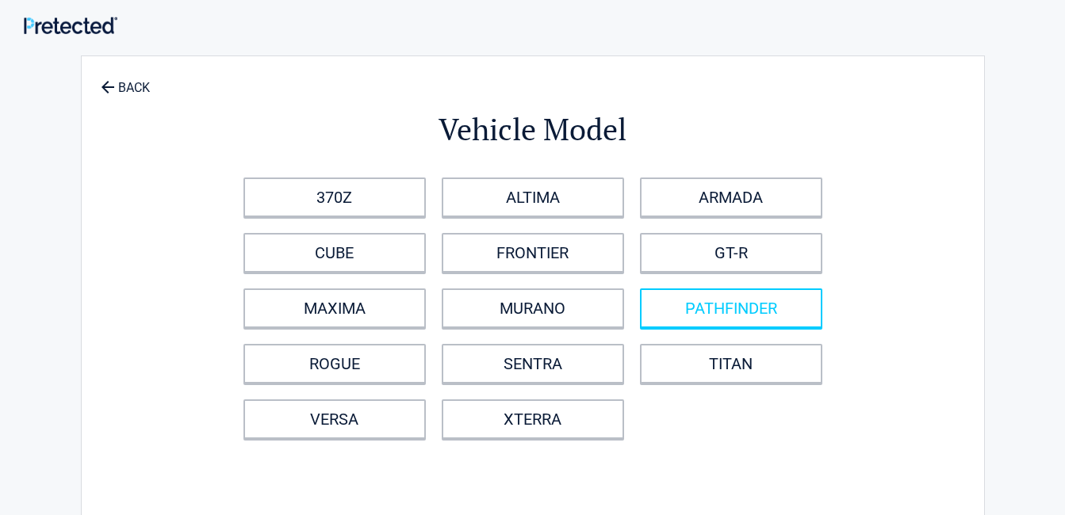
click at [758, 303] on link "PATHFINDER" at bounding box center [731, 309] width 182 height 40
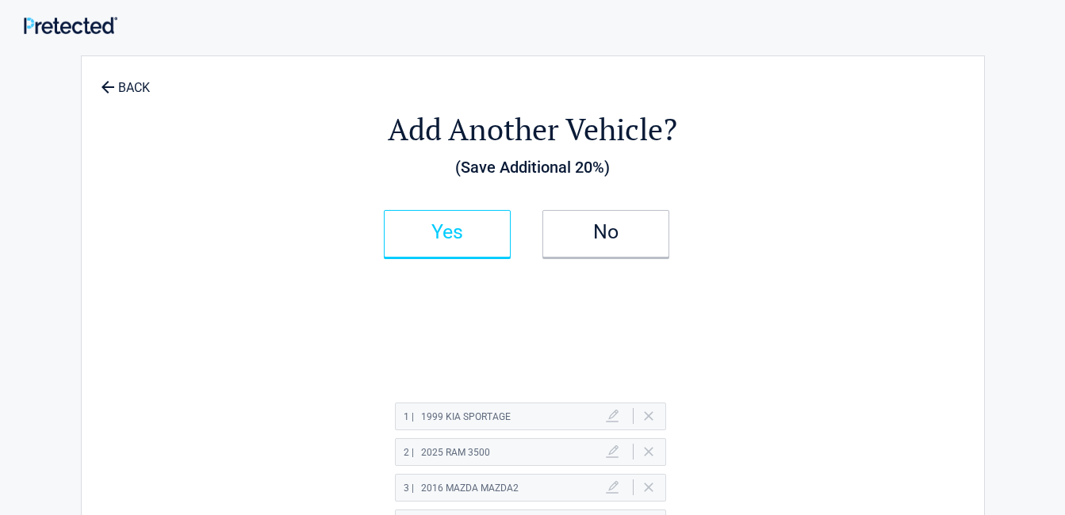
click at [490, 230] on h2 "Yes" at bounding box center [447, 232] width 94 height 11
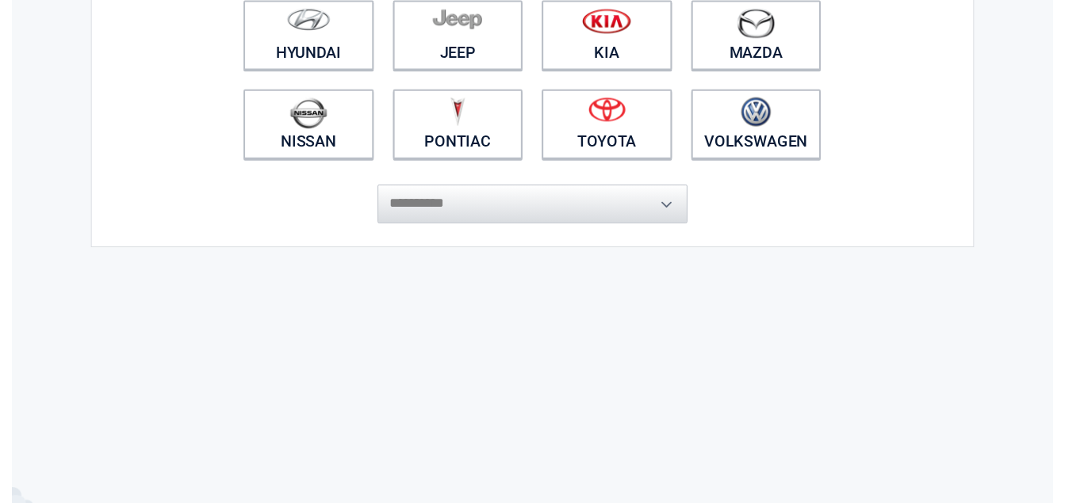
scroll to position [317, 0]
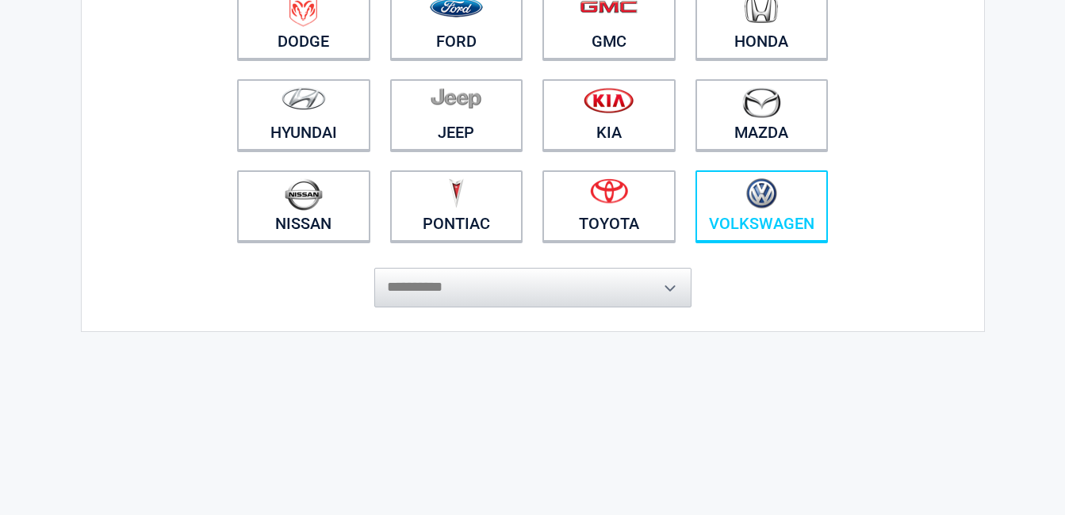
click at [805, 221] on link "Volkswagen" at bounding box center [761, 205] width 133 height 71
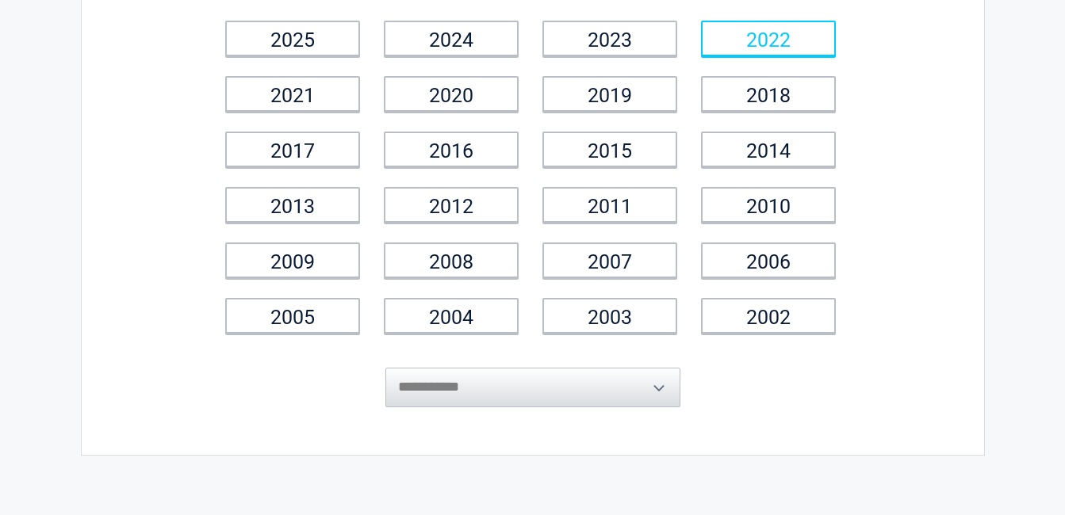
scroll to position [0, 0]
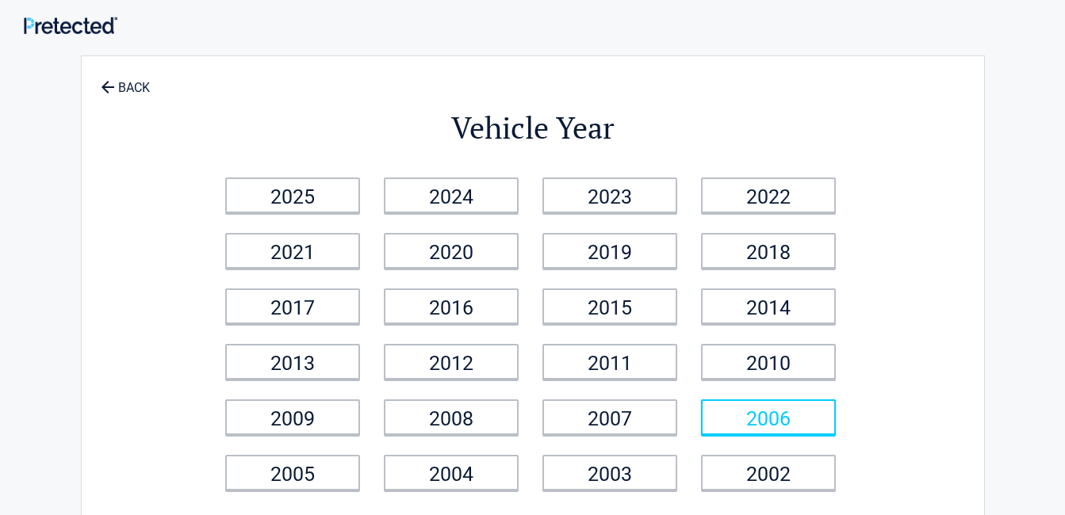
click at [763, 424] on link "2006" at bounding box center [768, 418] width 135 height 36
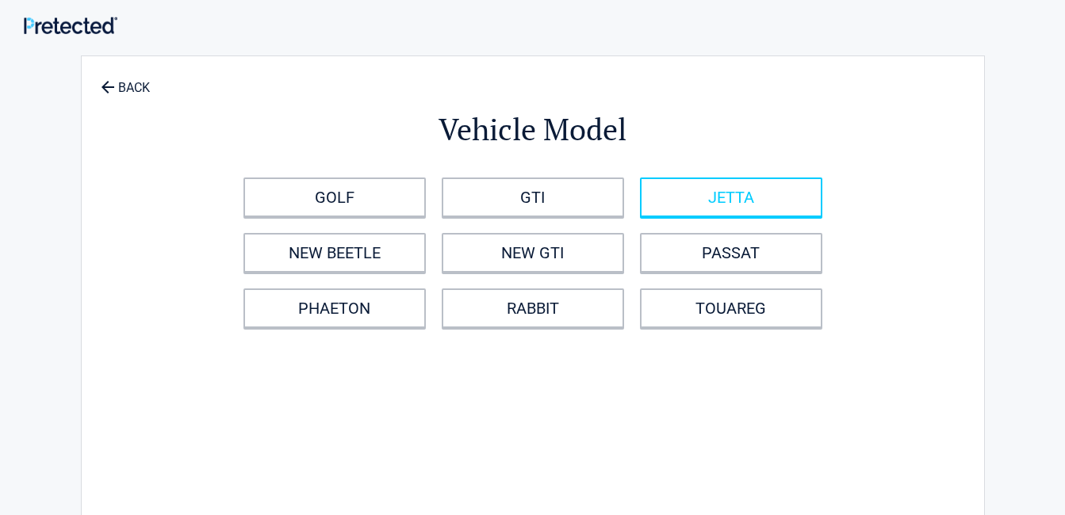
click at [746, 203] on link "JETTA" at bounding box center [731, 198] width 182 height 40
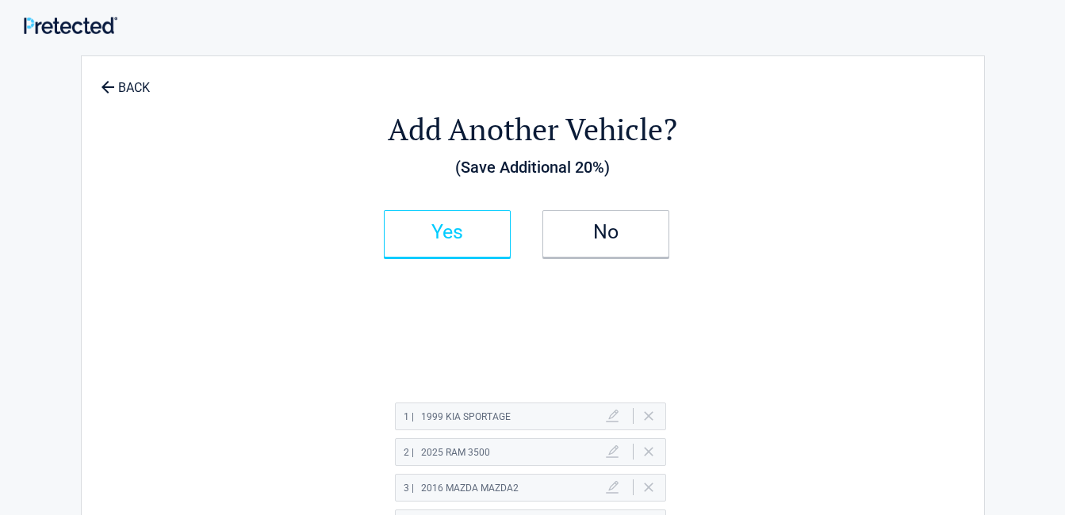
click at [476, 235] on h2 "Yes" at bounding box center [447, 232] width 94 height 11
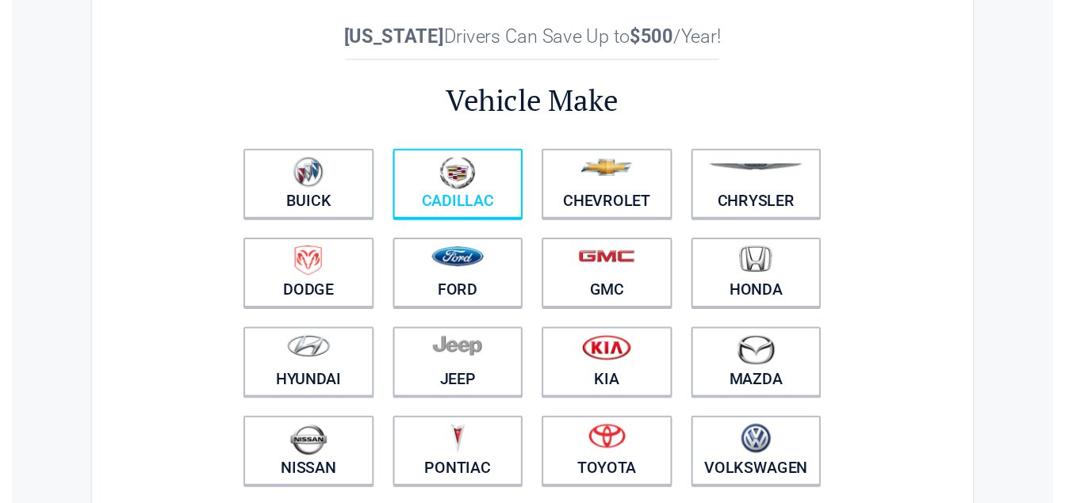
scroll to position [79, 0]
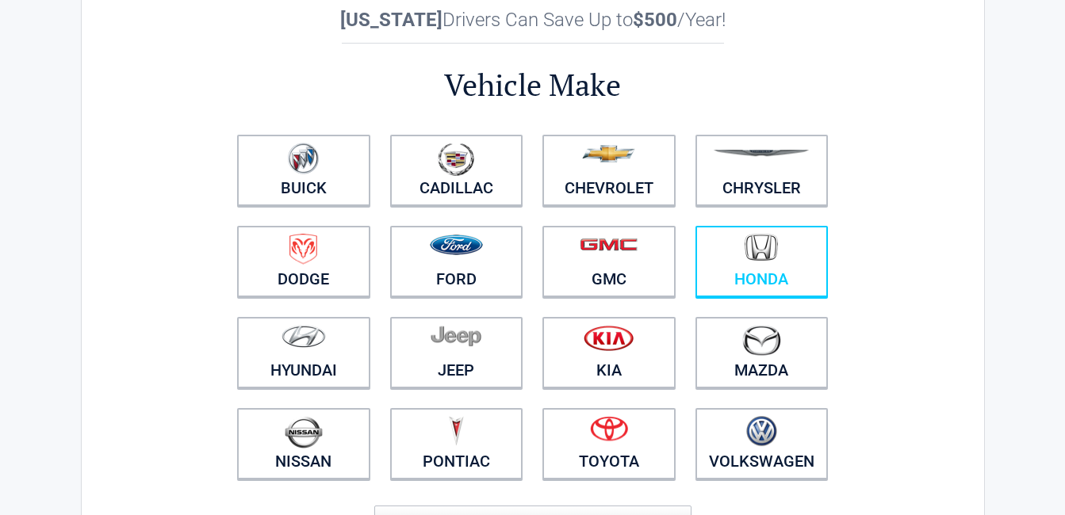
click at [772, 236] on img at bounding box center [760, 248] width 33 height 28
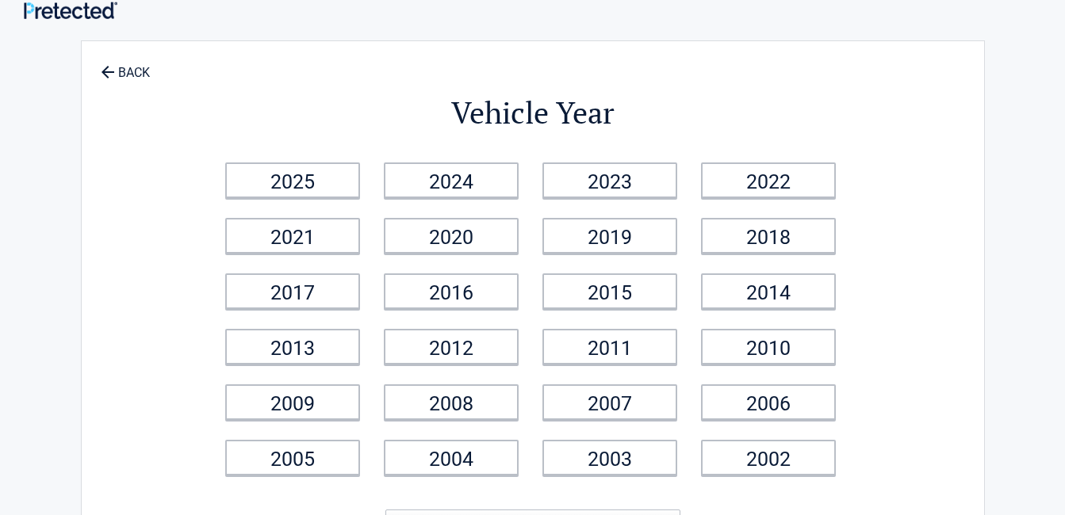
scroll to position [0, 0]
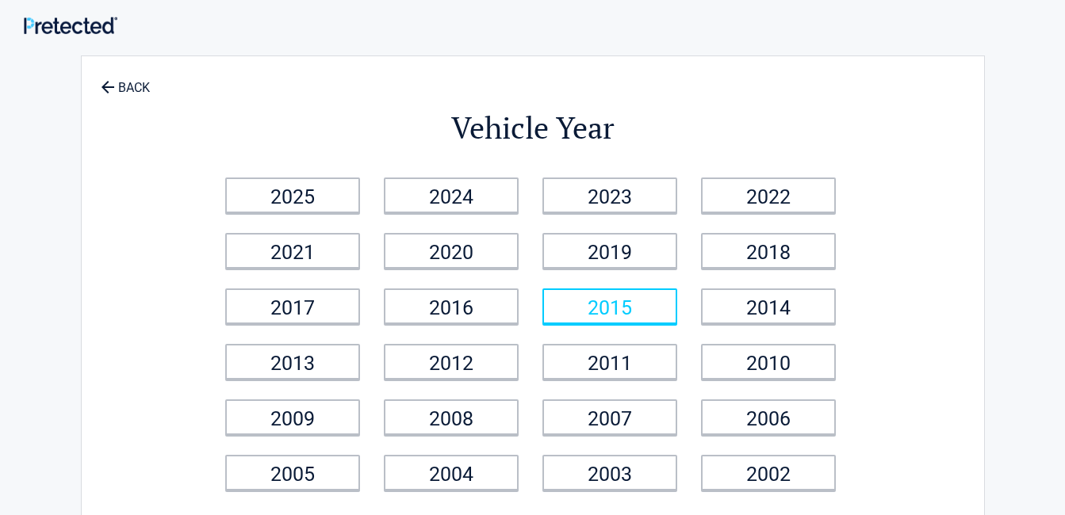
click at [631, 306] on link "2015" at bounding box center [609, 307] width 135 height 36
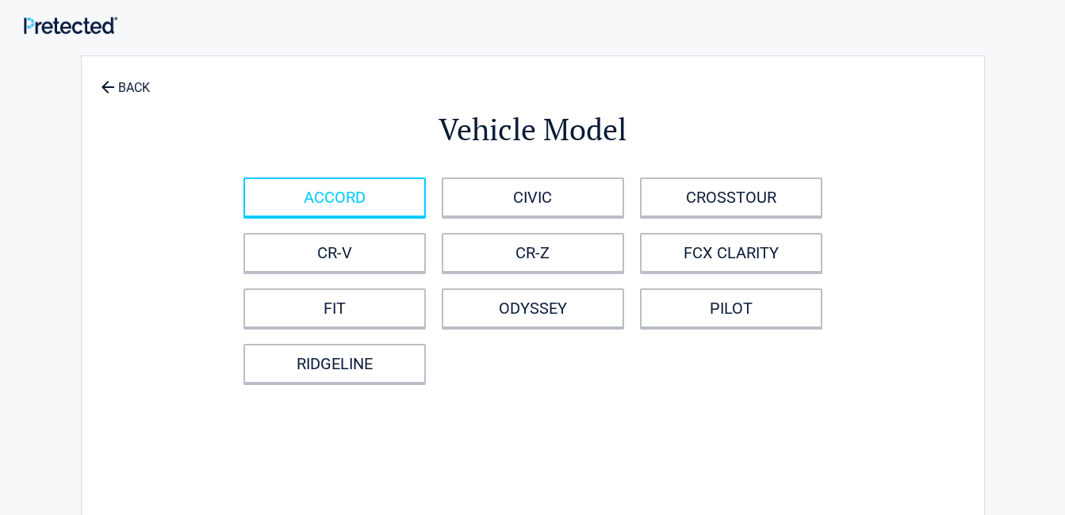
click at [388, 193] on link "ACCORD" at bounding box center [334, 198] width 182 height 40
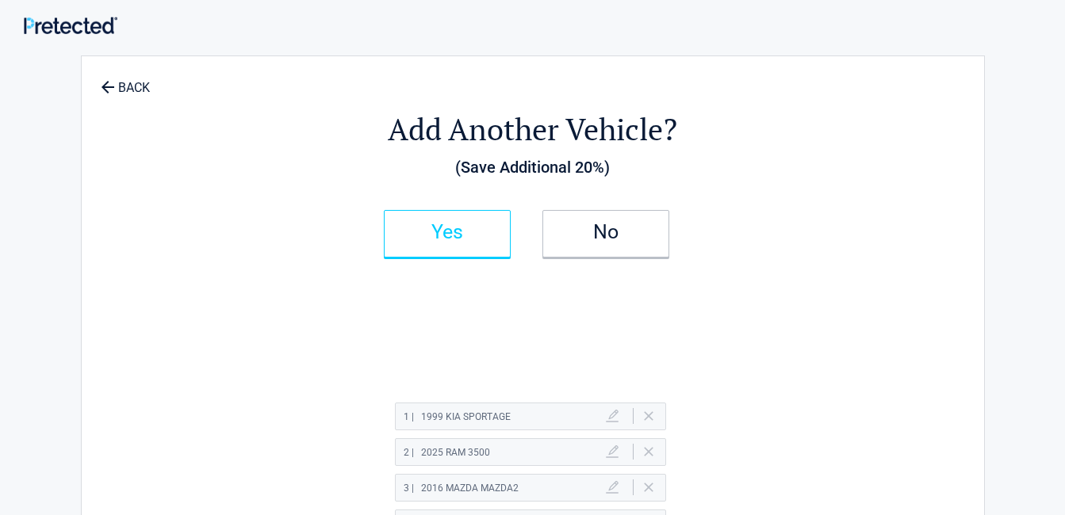
click at [445, 235] on h2 "Yes" at bounding box center [447, 232] width 94 height 11
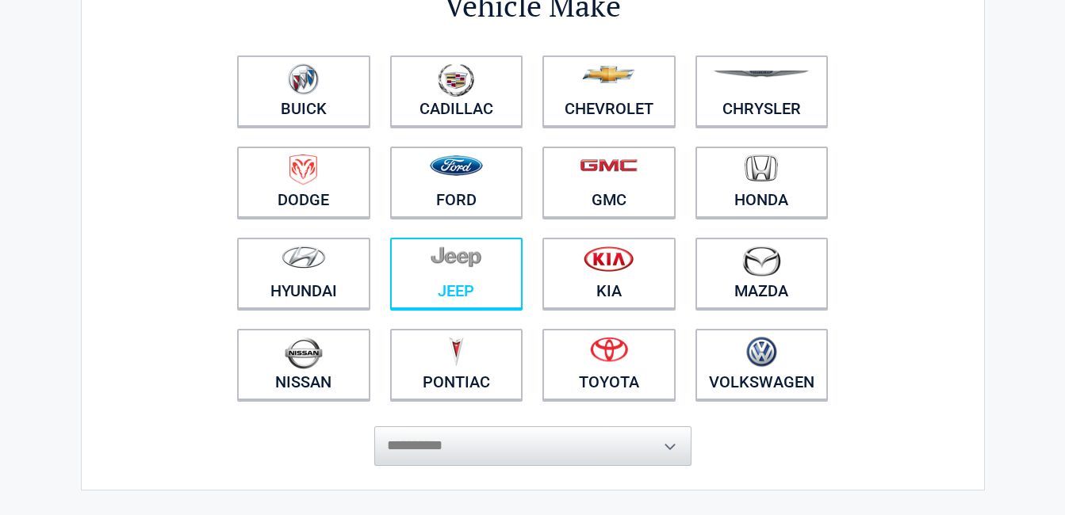
scroll to position [238, 0]
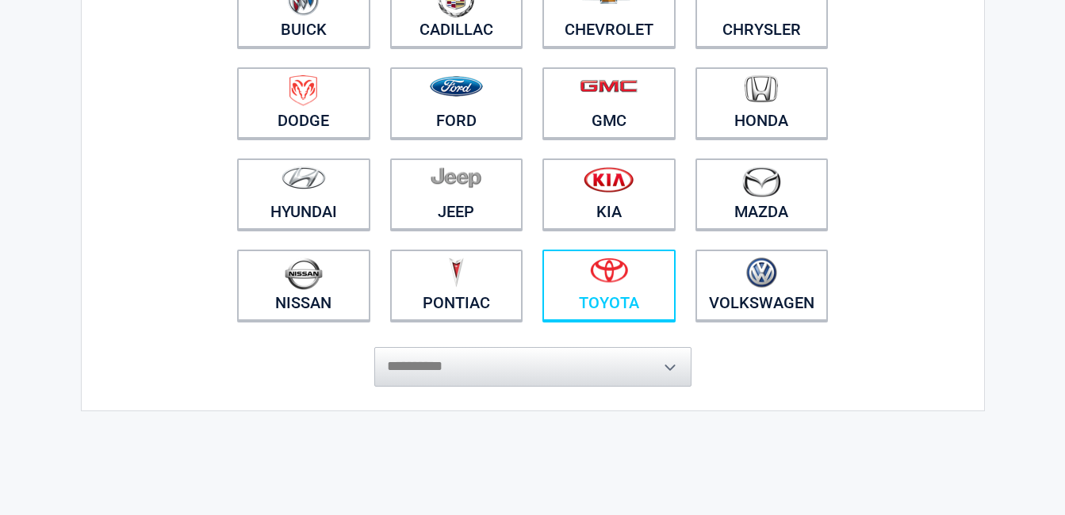
click at [599, 297] on link "Toyota" at bounding box center [608, 285] width 133 height 71
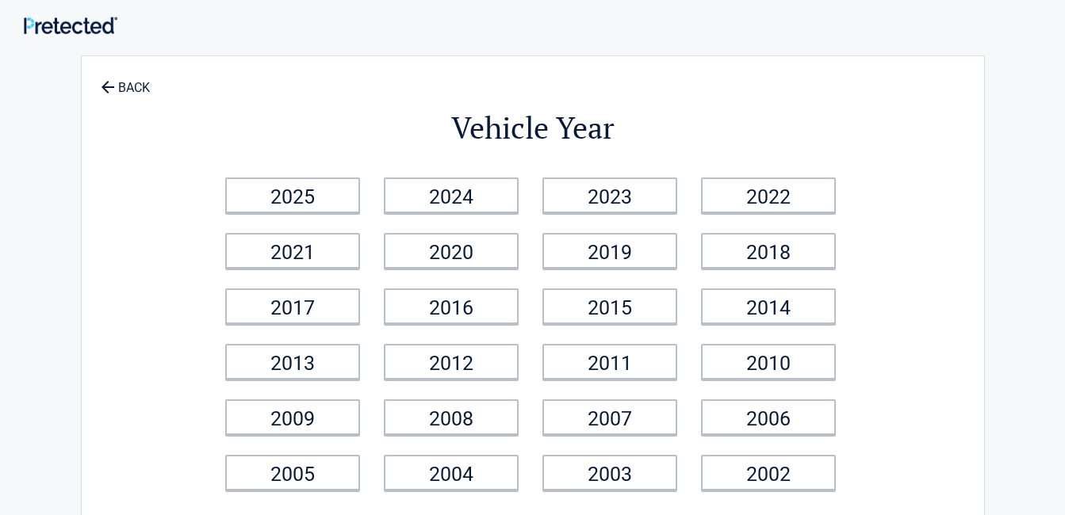
scroll to position [159, 0]
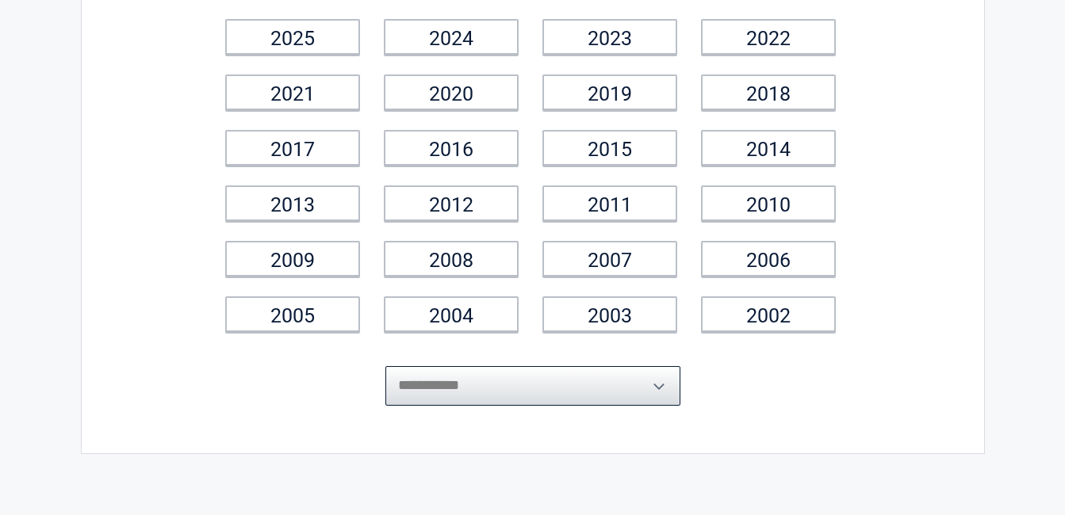
click at [581, 396] on select "**********" at bounding box center [532, 386] width 295 height 40
select select "****"
click at [385, 366] on select "**********" at bounding box center [532, 386] width 295 height 40
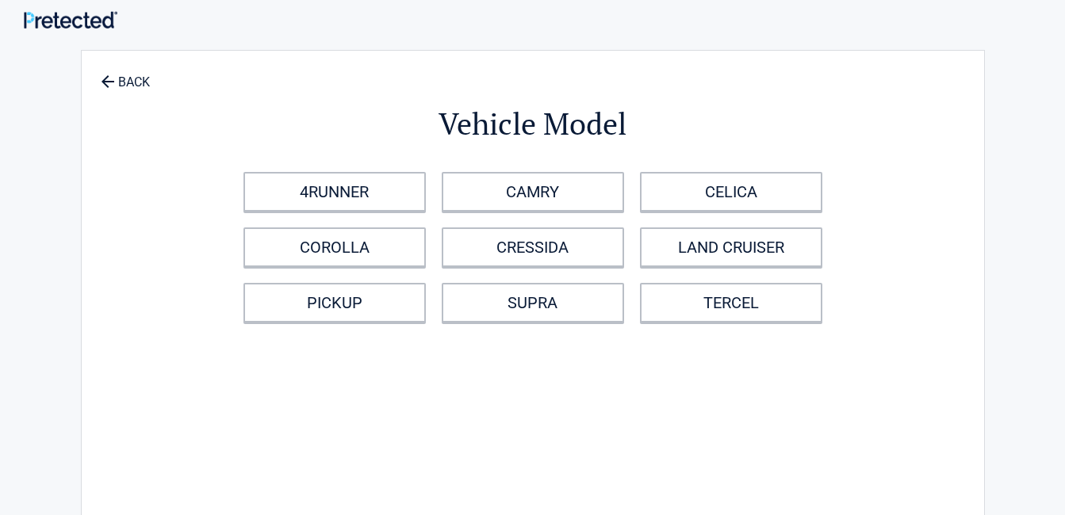
scroll to position [0, 0]
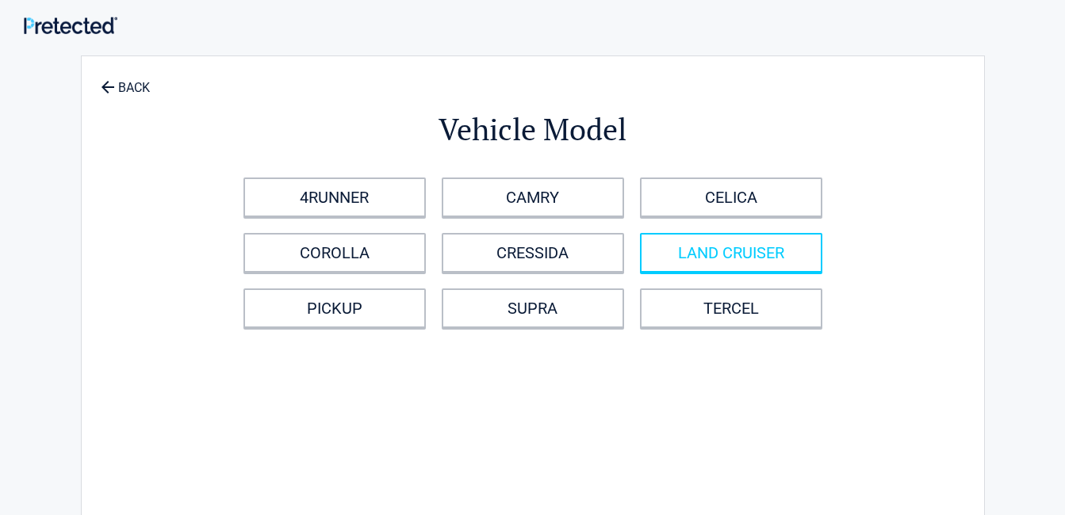
click at [791, 251] on link "LAND CRUISER" at bounding box center [731, 253] width 182 height 40
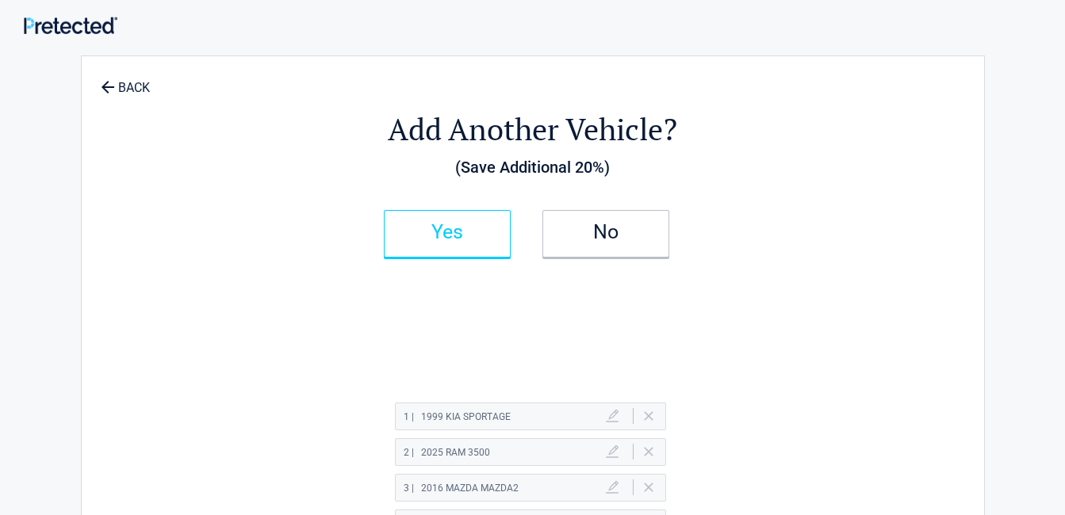
click at [484, 247] on link "Yes" at bounding box center [447, 234] width 127 height 48
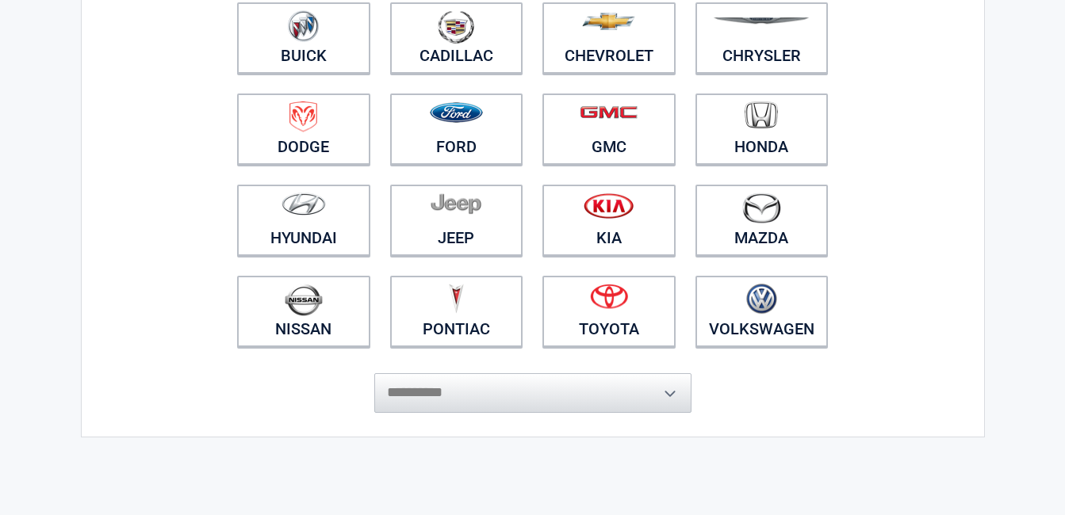
scroll to position [238, 0]
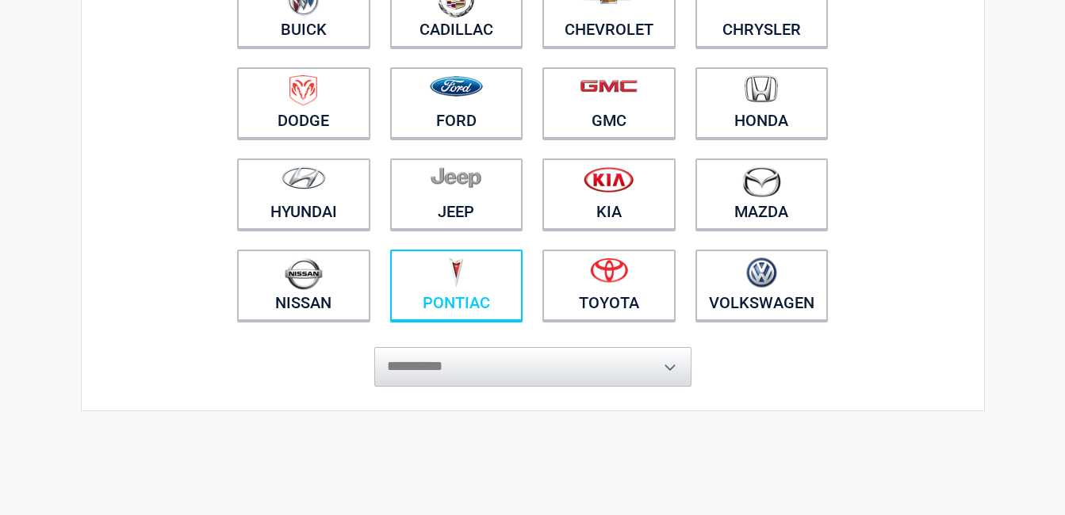
click at [488, 276] on figure at bounding box center [457, 276] width 114 height 36
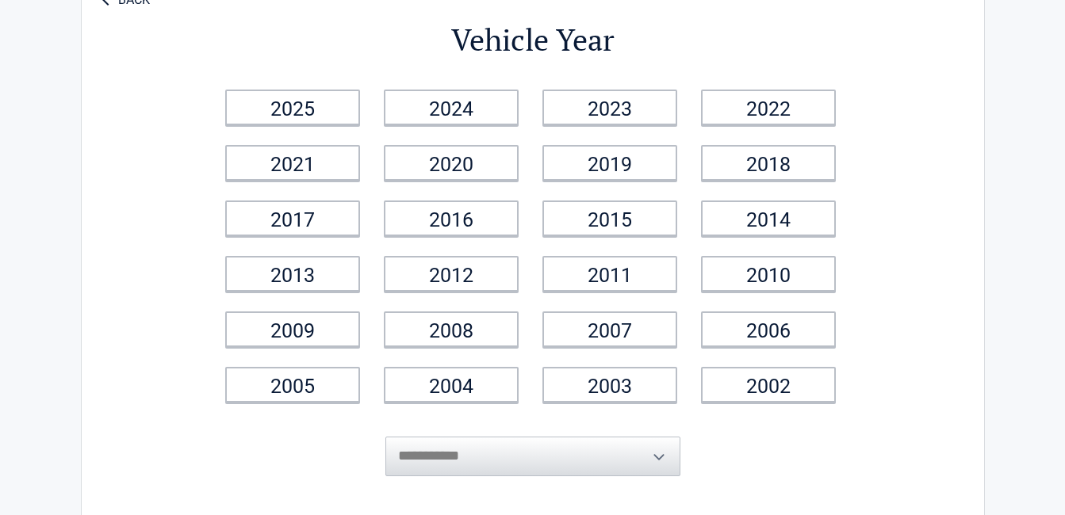
scroll to position [0, 0]
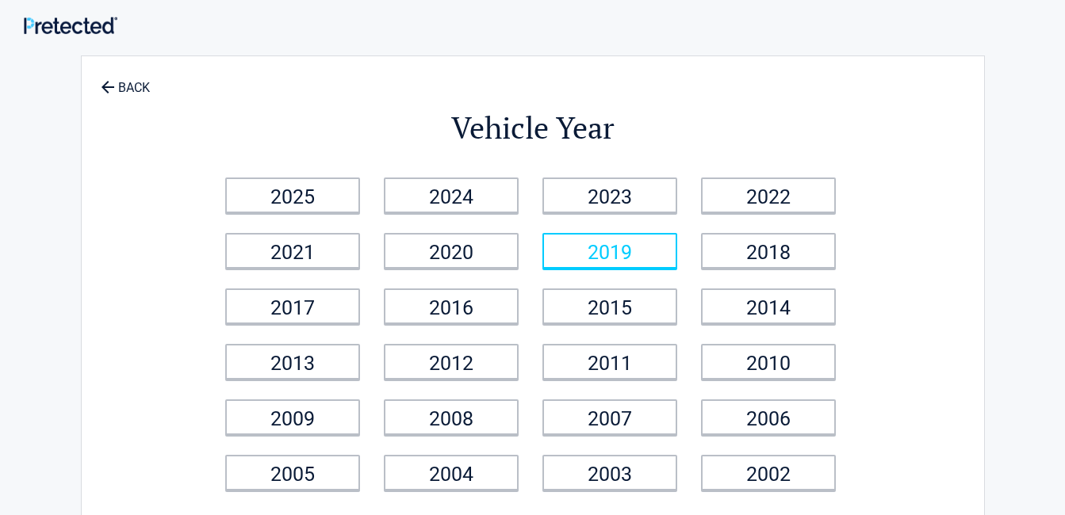
click at [597, 257] on link "2019" at bounding box center [609, 251] width 135 height 36
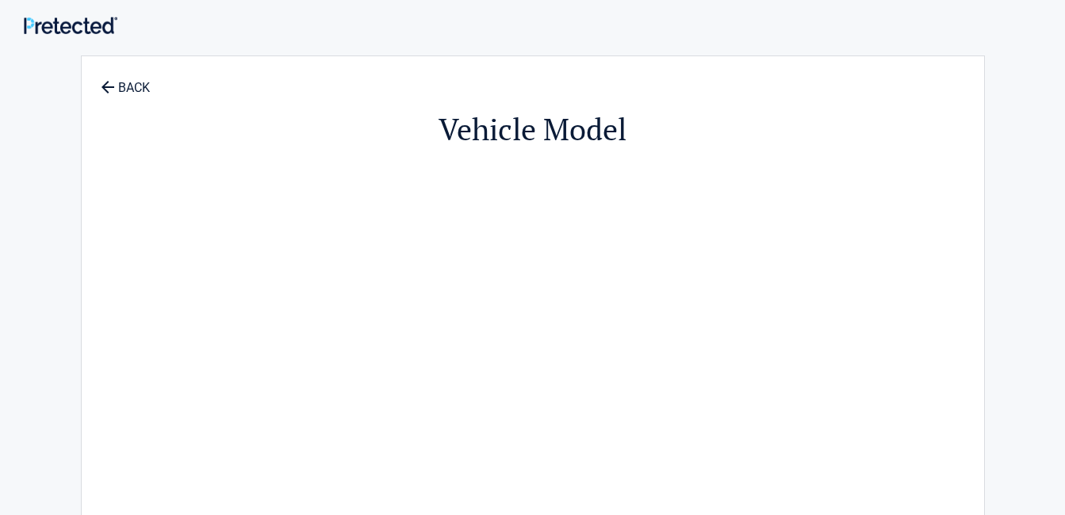
click at [486, 274] on div "Vehicle Model" at bounding box center [533, 332] width 728 height 521
click at [487, 255] on div "Vehicle Model" at bounding box center [533, 332] width 728 height 521
click at [474, 226] on div "Vehicle Model" at bounding box center [533, 332] width 728 height 521
click at [472, 230] on div "Vehicle Model" at bounding box center [533, 332] width 728 height 521
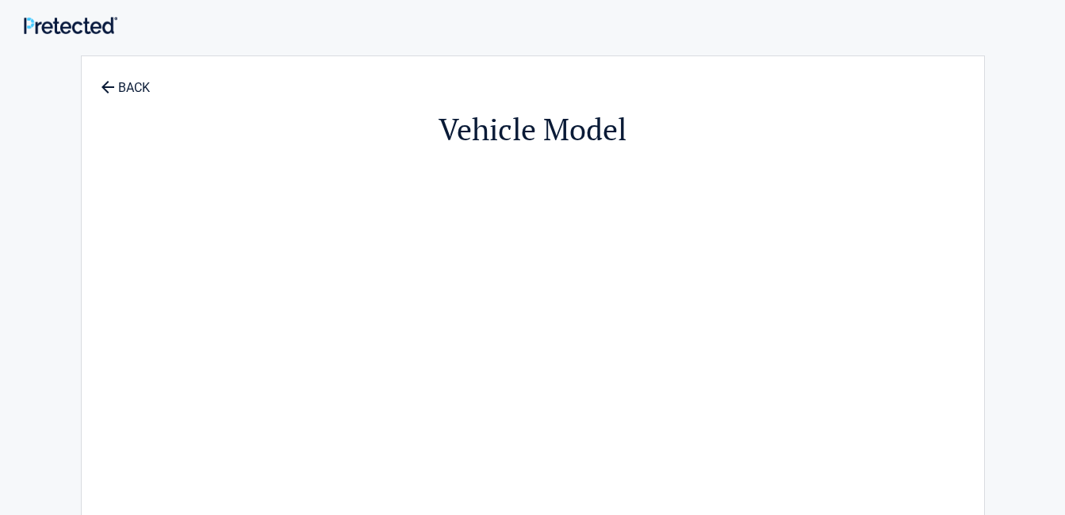
click at [751, 232] on div "Vehicle Model" at bounding box center [533, 332] width 728 height 521
click at [749, 232] on div "Vehicle Model" at bounding box center [533, 332] width 728 height 521
click at [746, 232] on div "Vehicle Model" at bounding box center [533, 332] width 728 height 521
drag, startPoint x: 744, startPoint y: 232, endPoint x: 638, endPoint y: 217, distance: 107.3
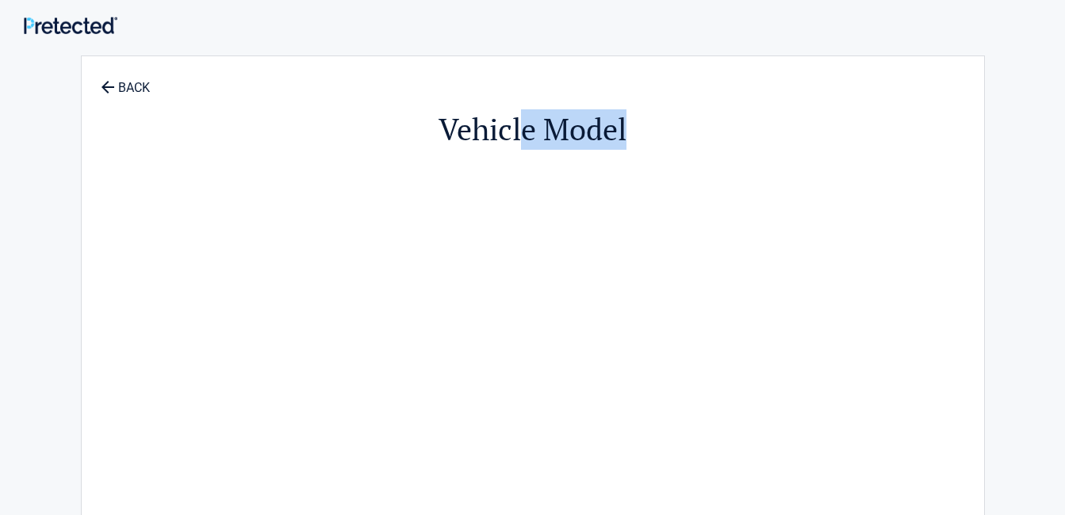
click at [638, 217] on div "Vehicle Model" at bounding box center [533, 332] width 728 height 521
click at [637, 215] on div "Vehicle Model" at bounding box center [533, 332] width 728 height 521
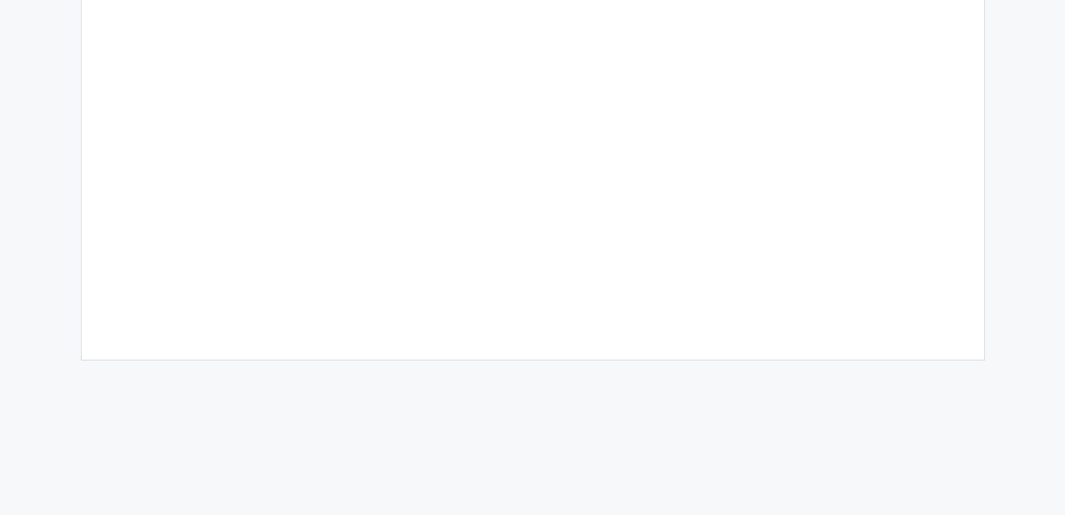
scroll to position [238, 0]
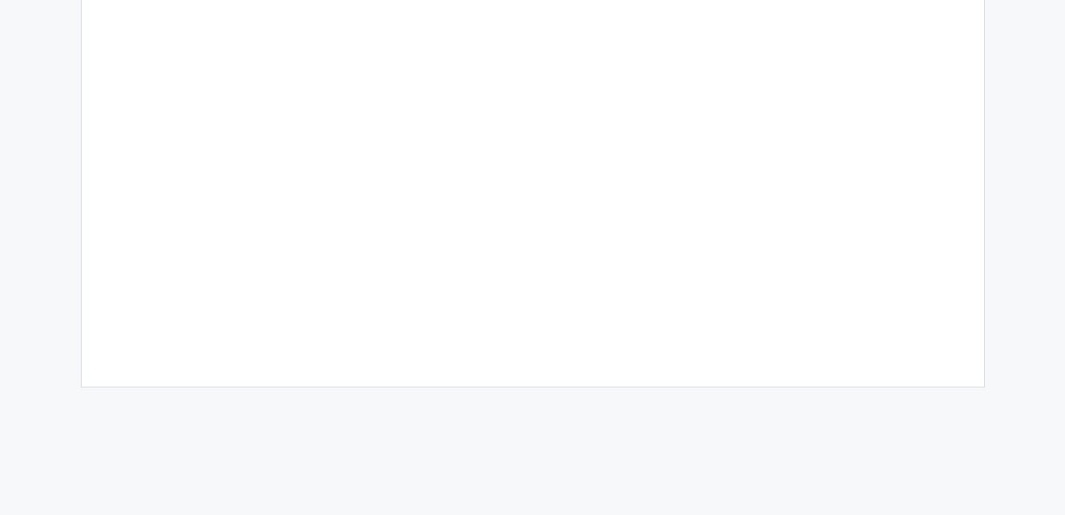
drag, startPoint x: 619, startPoint y: 180, endPoint x: 668, endPoint y: 262, distance: 94.9
click at [672, 271] on div "Vehicle Model" at bounding box center [533, 94] width 728 height 521
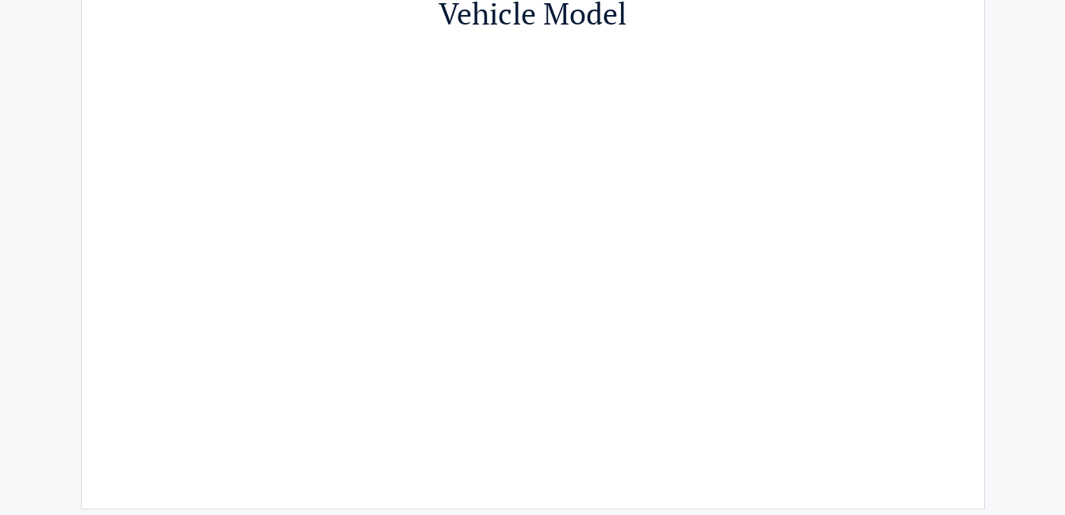
scroll to position [0, 0]
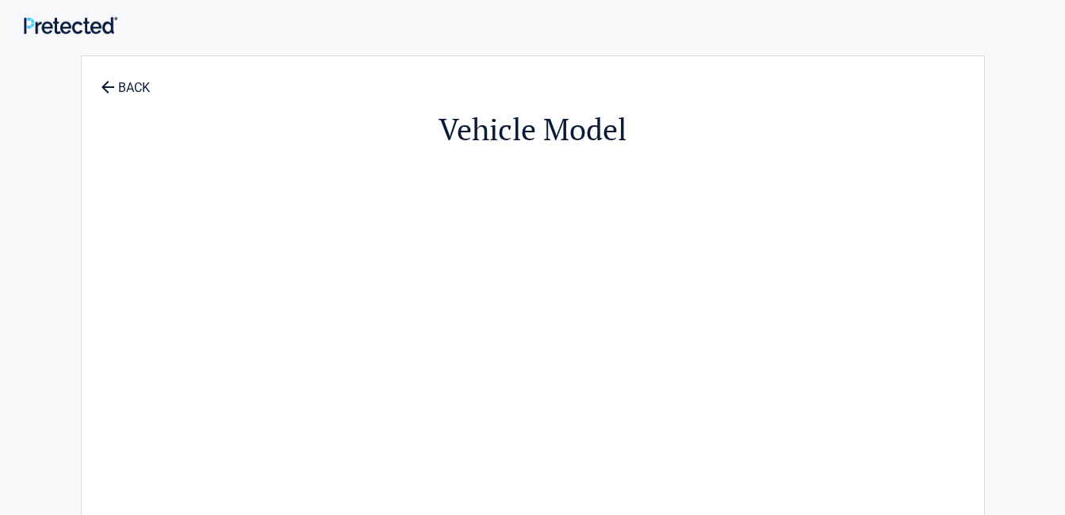
click at [729, 166] on div "Vehicle Model" at bounding box center [533, 332] width 728 height 521
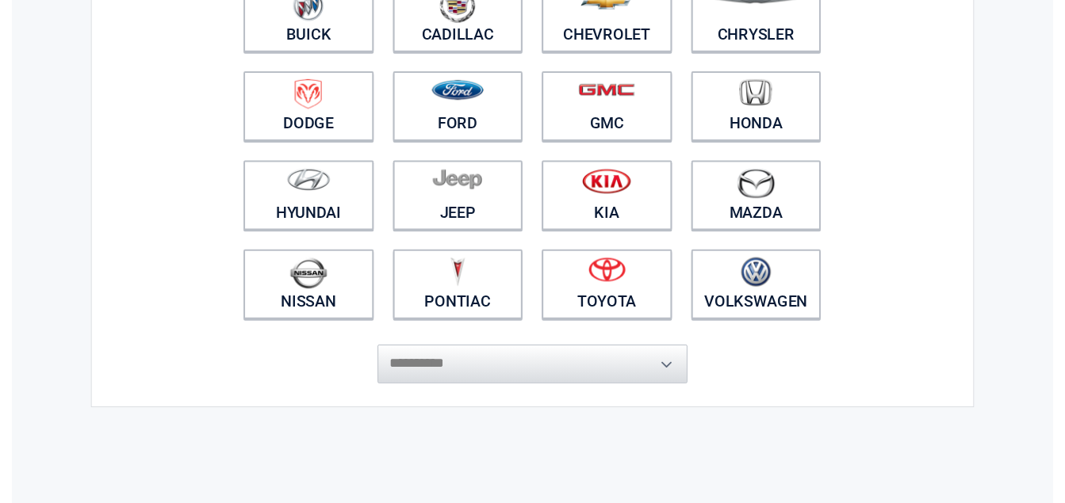
scroll to position [238, 0]
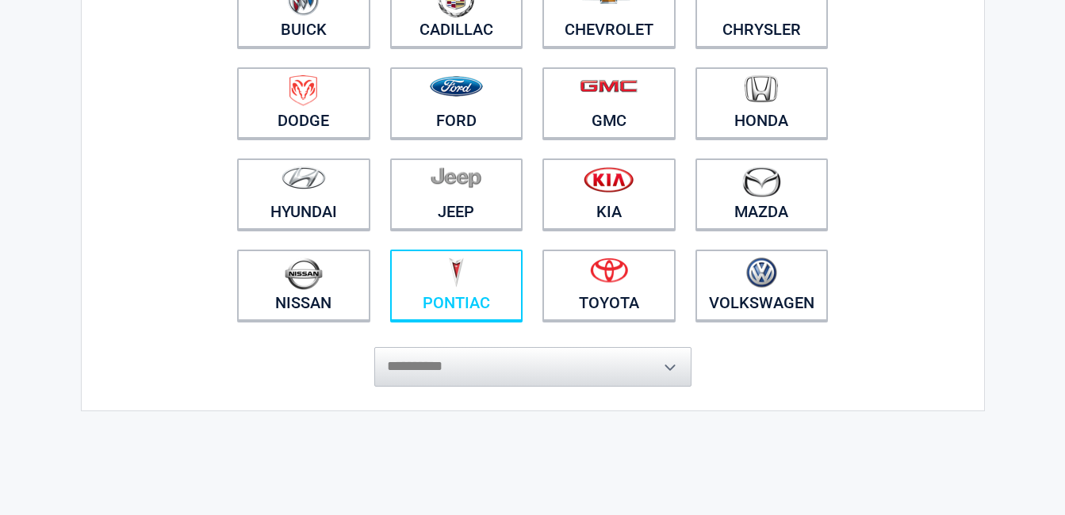
click at [466, 280] on figure at bounding box center [457, 276] width 114 height 36
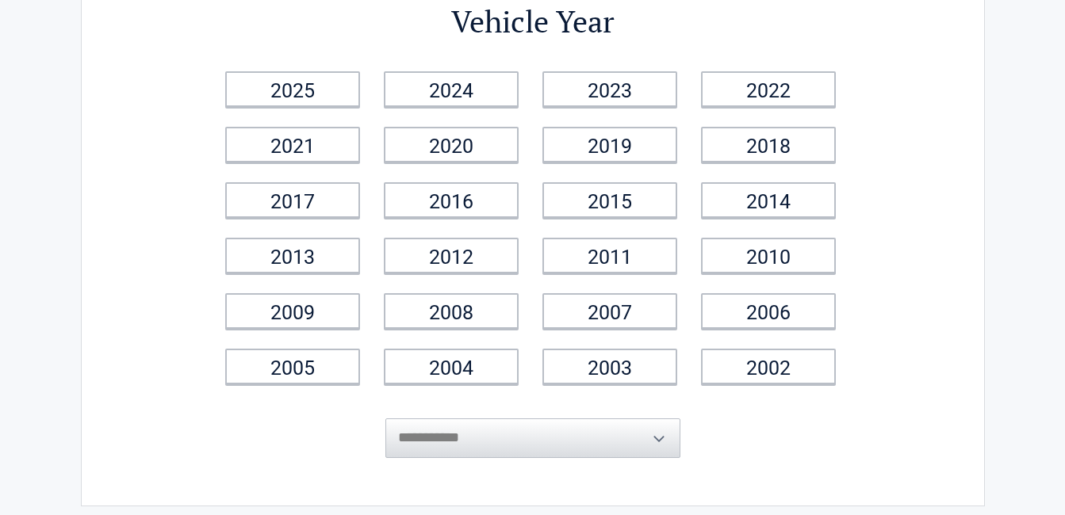
scroll to position [0, 0]
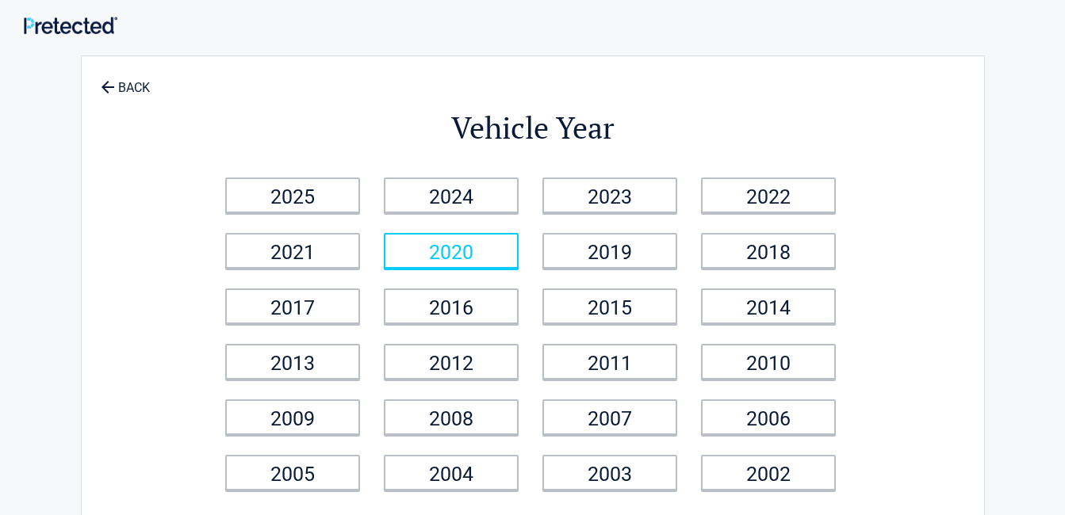
click at [456, 245] on link "2020" at bounding box center [451, 251] width 135 height 36
